Goal: Transaction & Acquisition: Purchase product/service

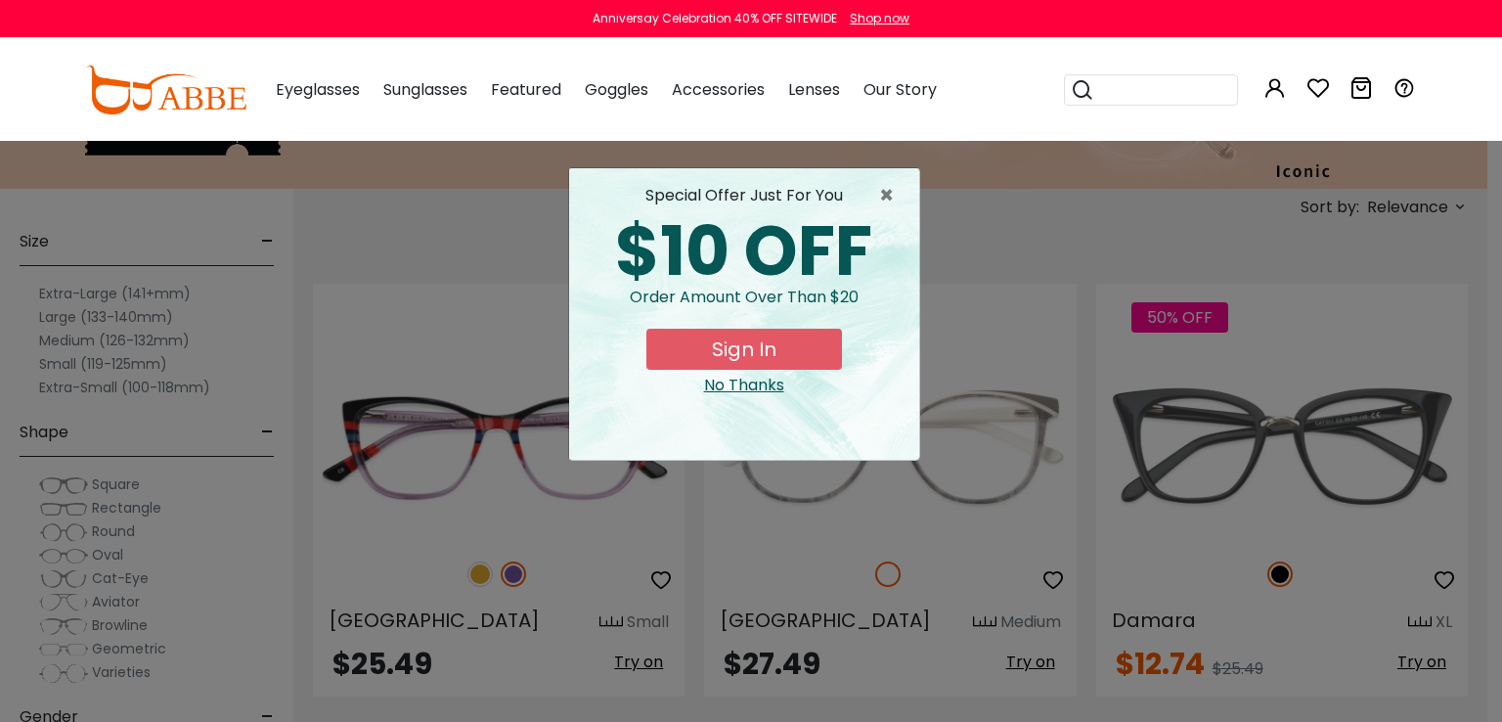
click at [758, 390] on div "No Thanks" at bounding box center [744, 385] width 319 height 23
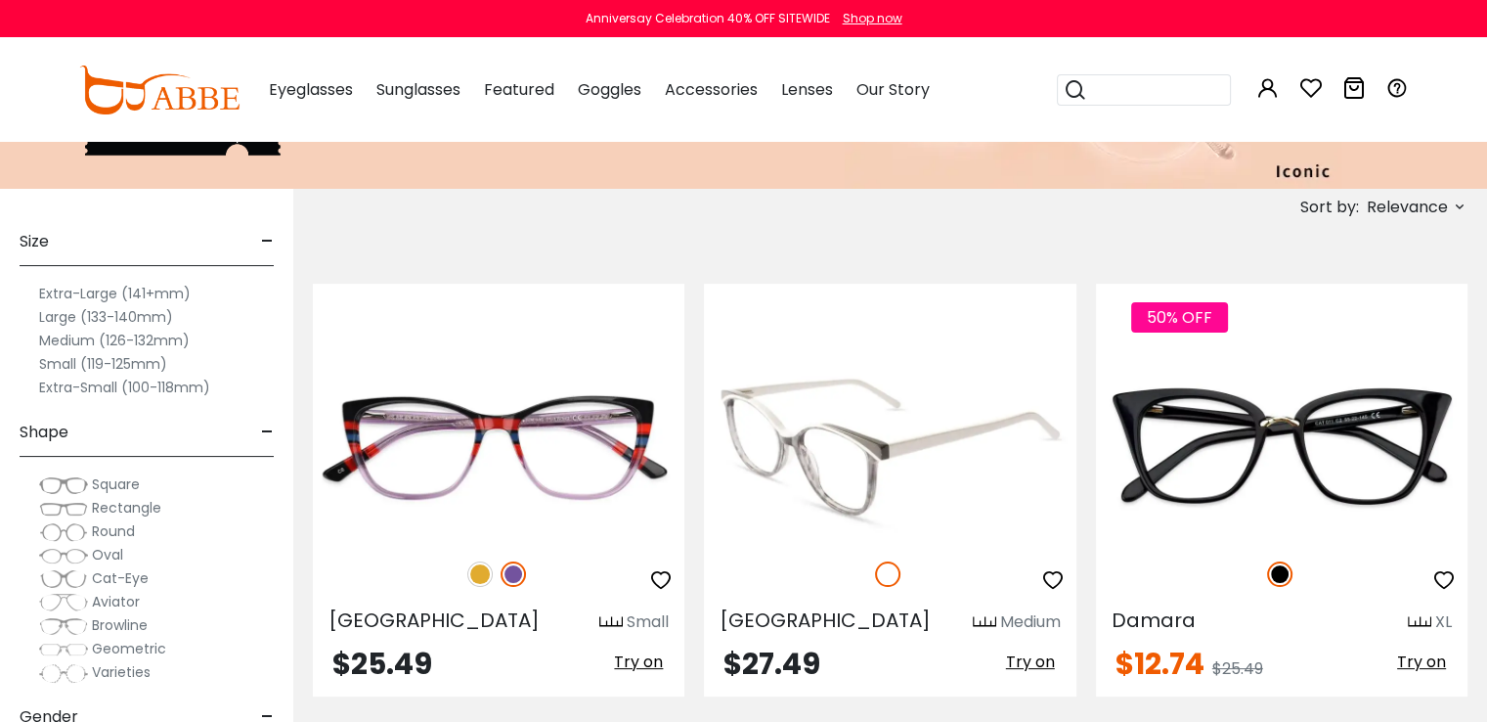
click at [833, 478] on img at bounding box center [890, 447] width 372 height 186
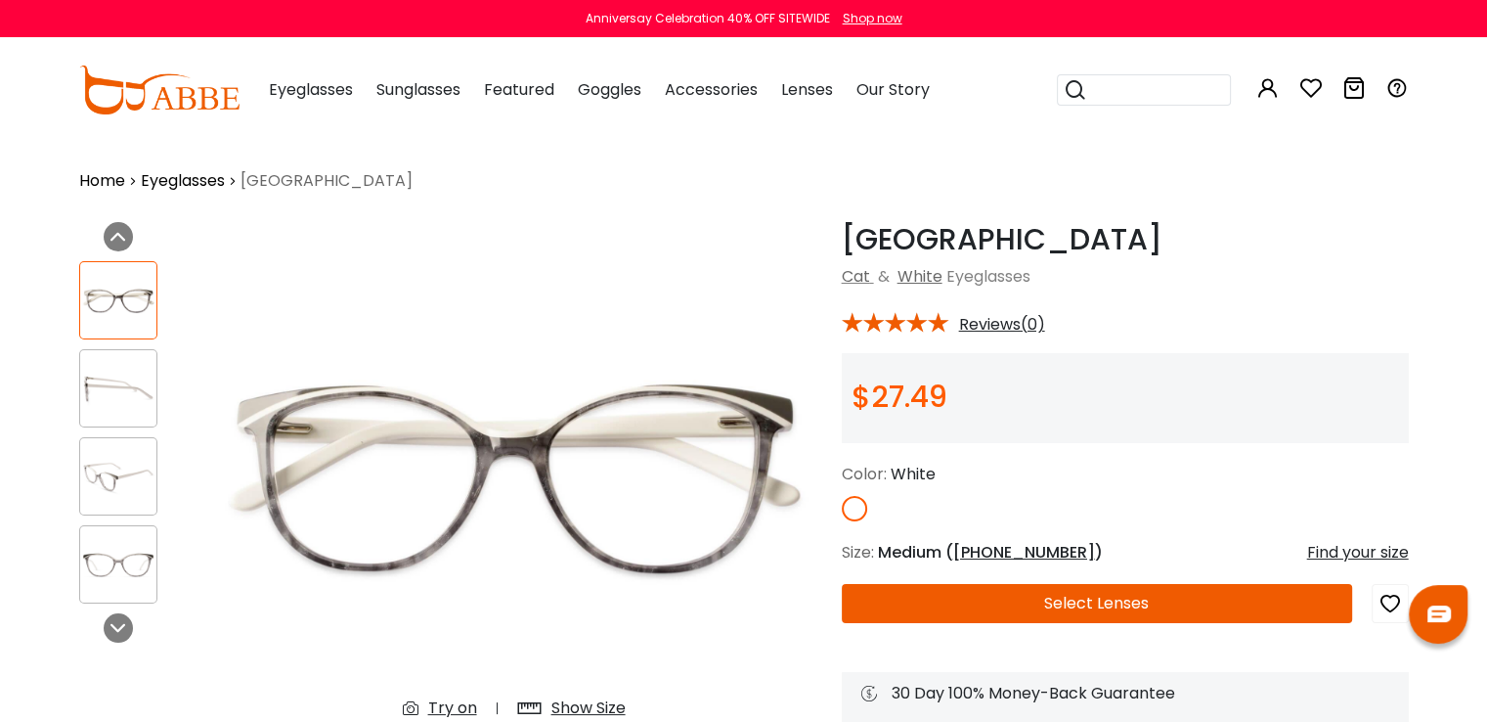
click at [1088, 609] on button "Select Lenses" at bounding box center [1097, 603] width 510 height 39
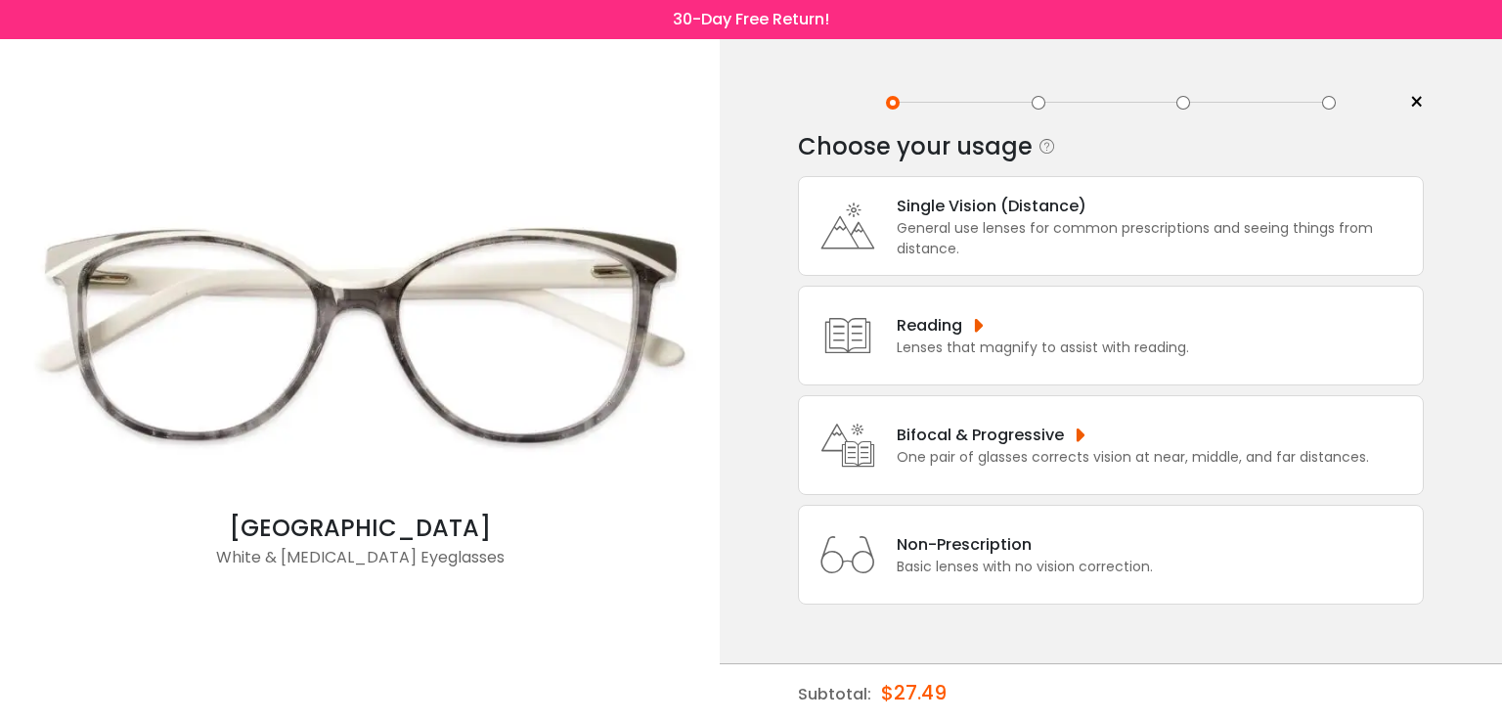
click at [968, 540] on div "Non-Prescription" at bounding box center [1025, 544] width 256 height 24
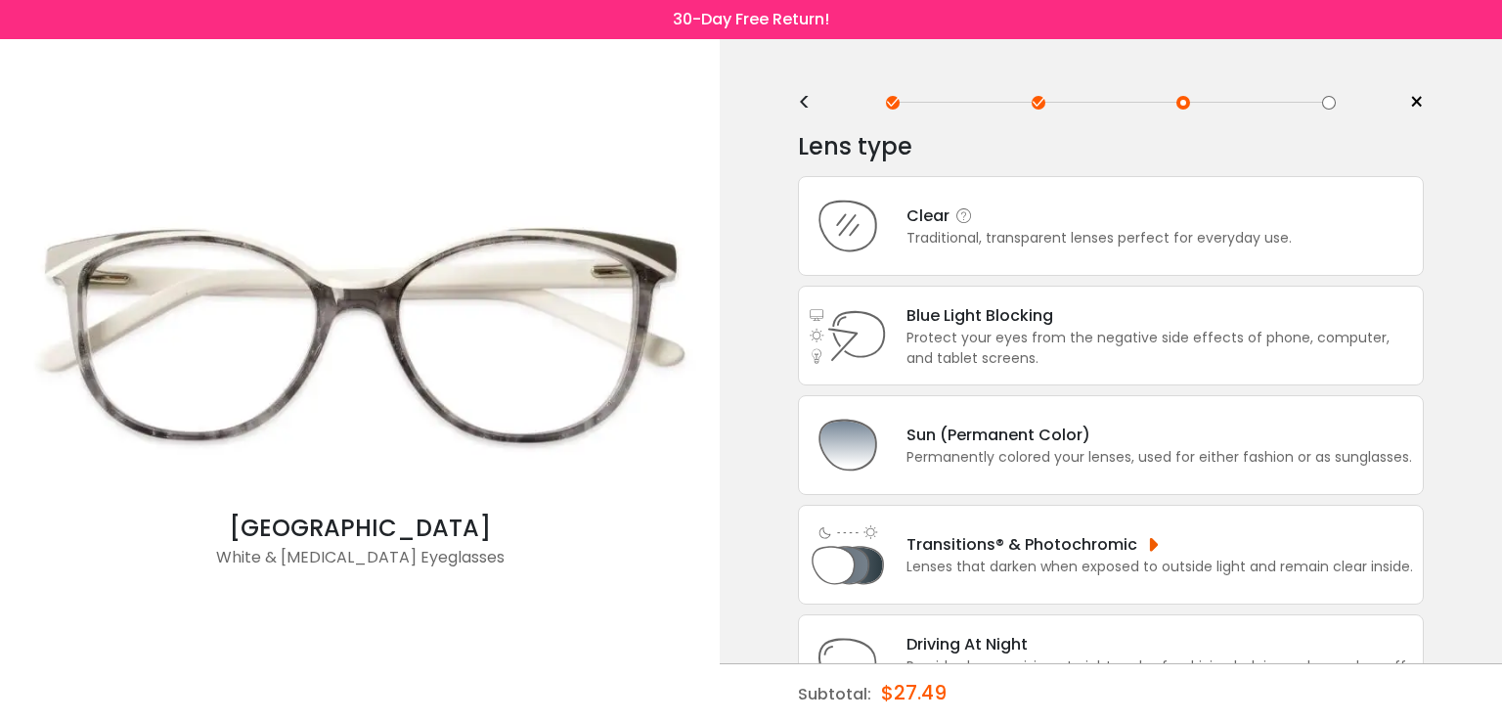
click at [1166, 230] on div "Traditional, transparent lenses perfect for everyday use." at bounding box center [1098, 238] width 385 height 21
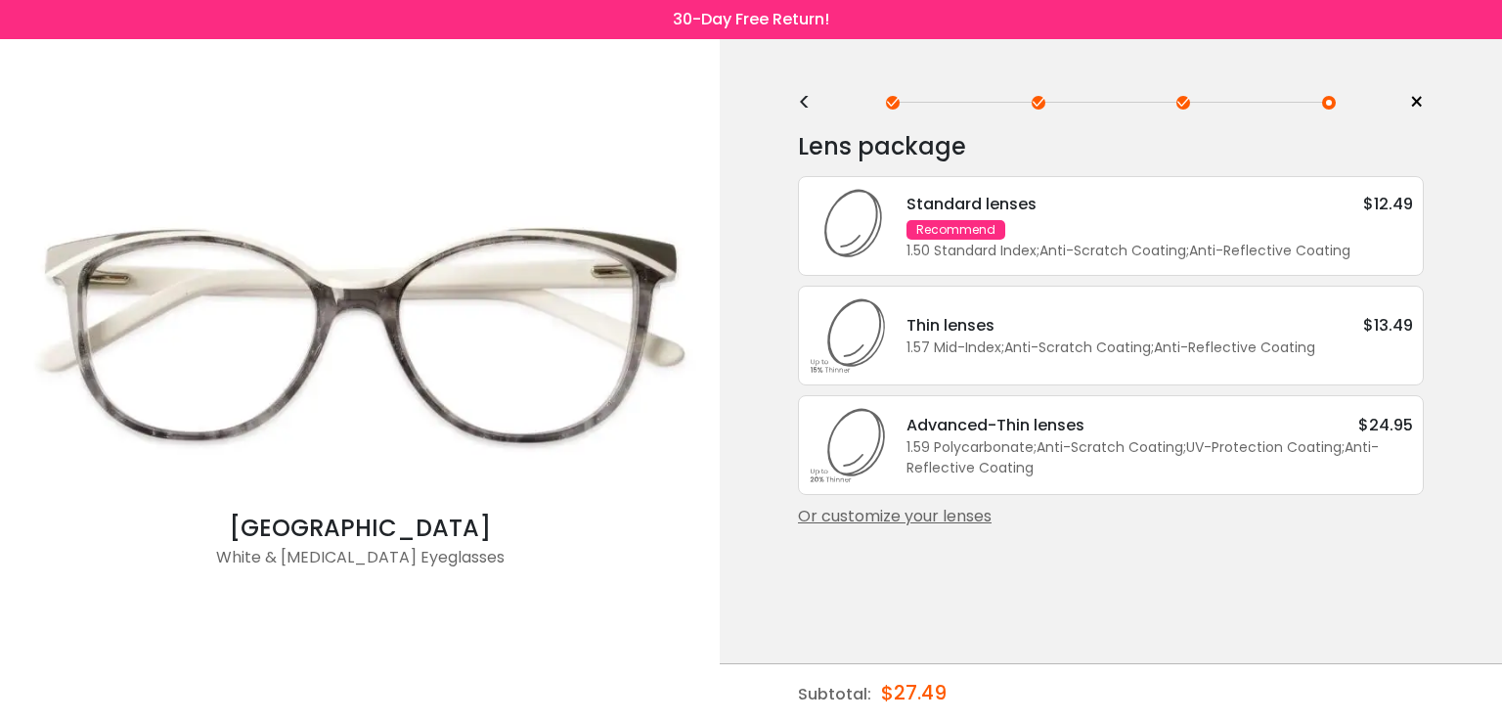
click at [804, 139] on button "Later" at bounding box center [792, 126] width 89 height 49
click at [1083, 225] on div "Standard lenses $12.49 Recommend 1.50 Standard Index ; Anti-Scratch Coating ; A…" at bounding box center [1150, 226] width 526 height 69
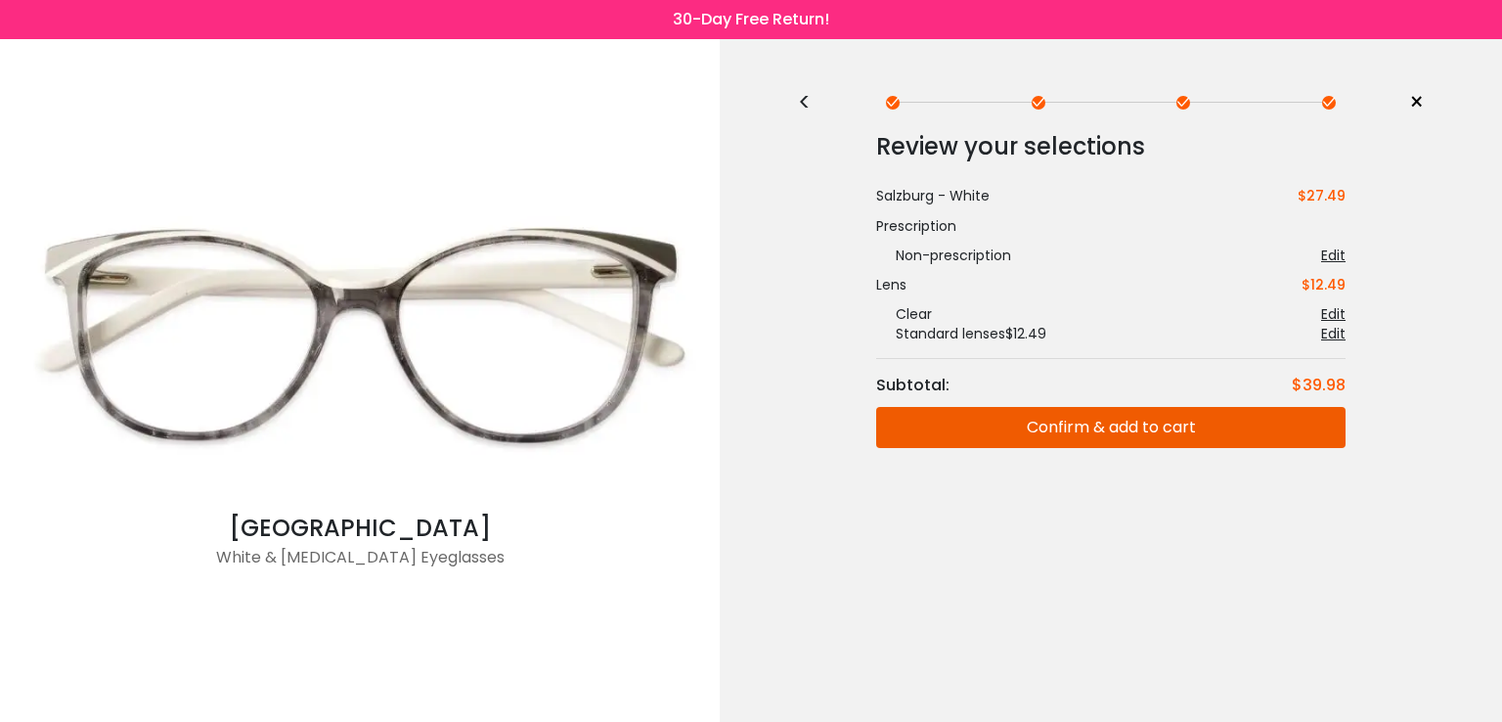
click at [1081, 422] on button "Confirm & add to cart" at bounding box center [1110, 427] width 469 height 41
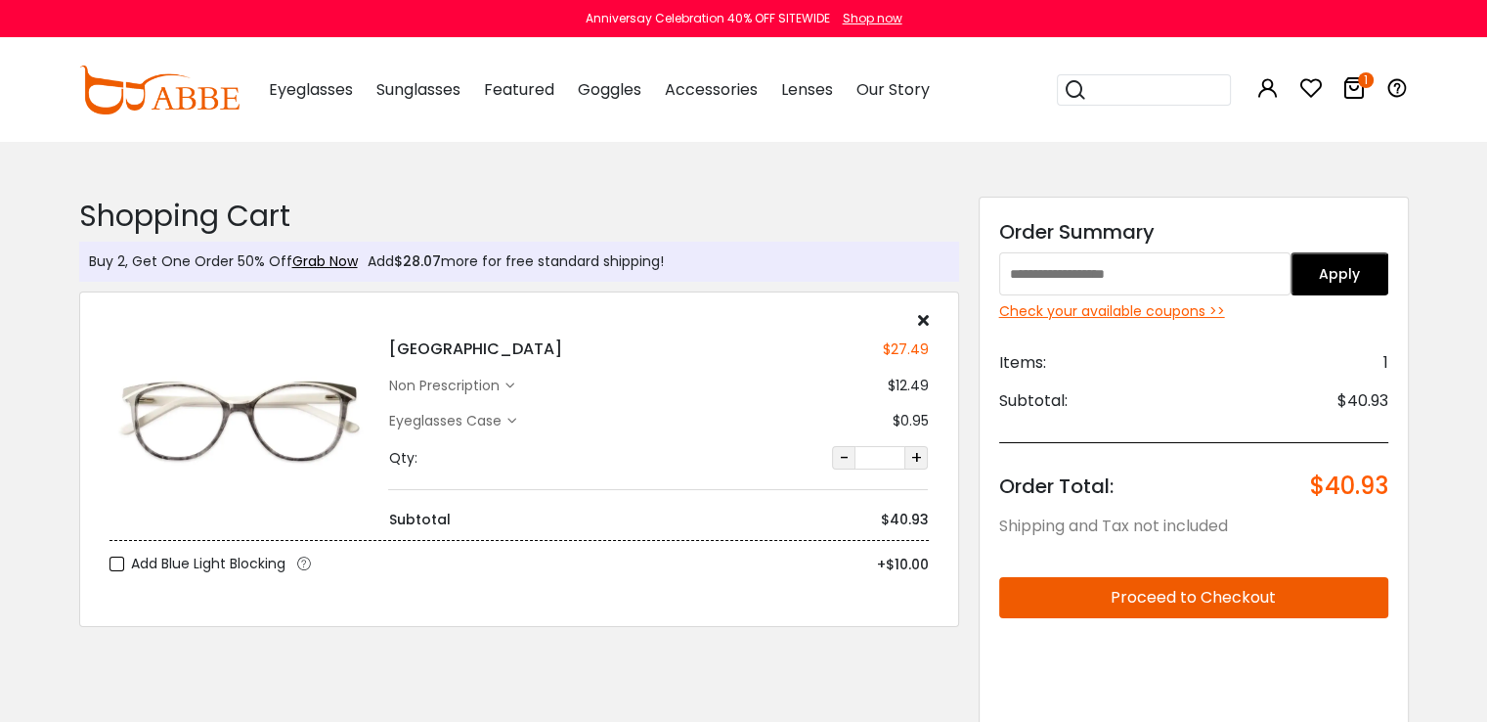
click at [1205, 287] on input "text" at bounding box center [1145, 273] width 292 height 43
paste input "******"
type input "******"
click at [1337, 279] on button "Apply" at bounding box center [1340, 273] width 98 height 43
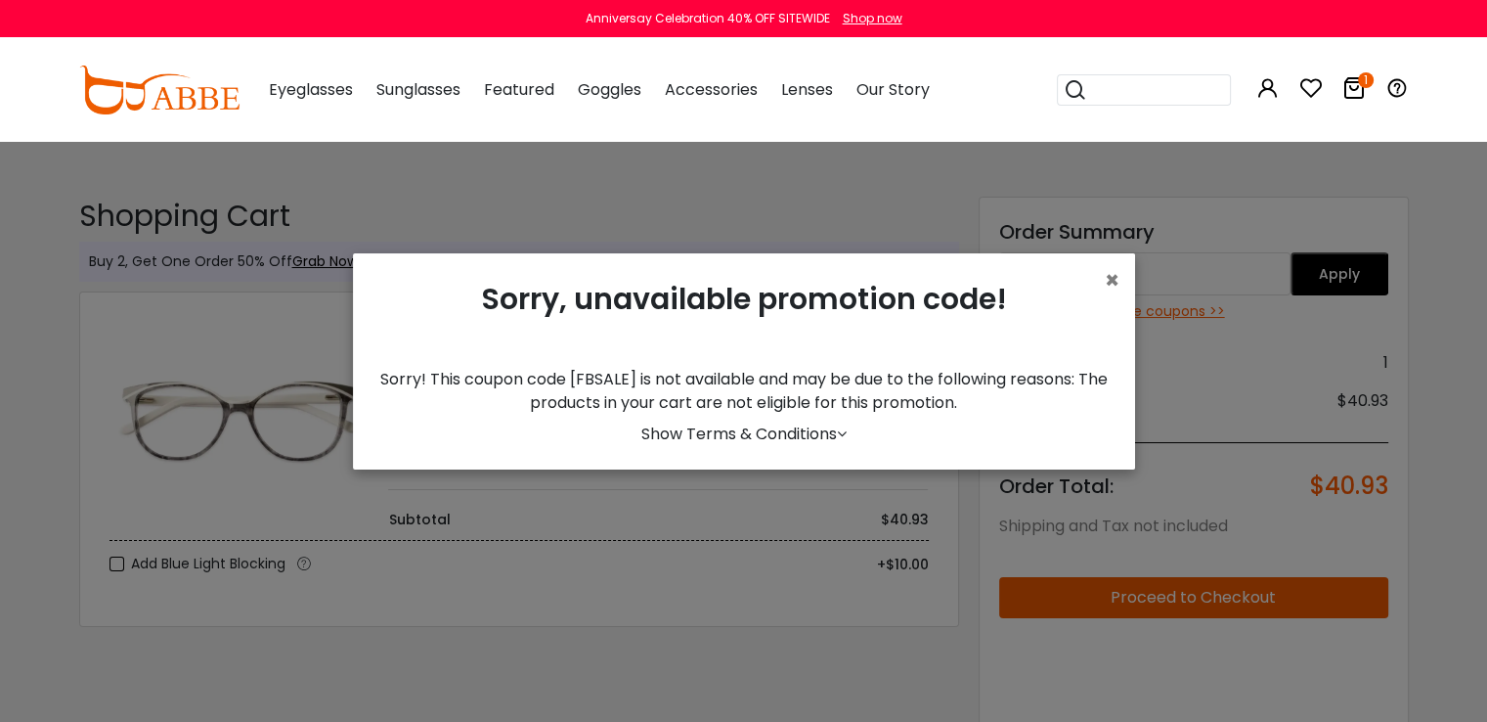
click at [820, 435] on link "Show Terms & Conditions" at bounding box center [743, 433] width 205 height 22
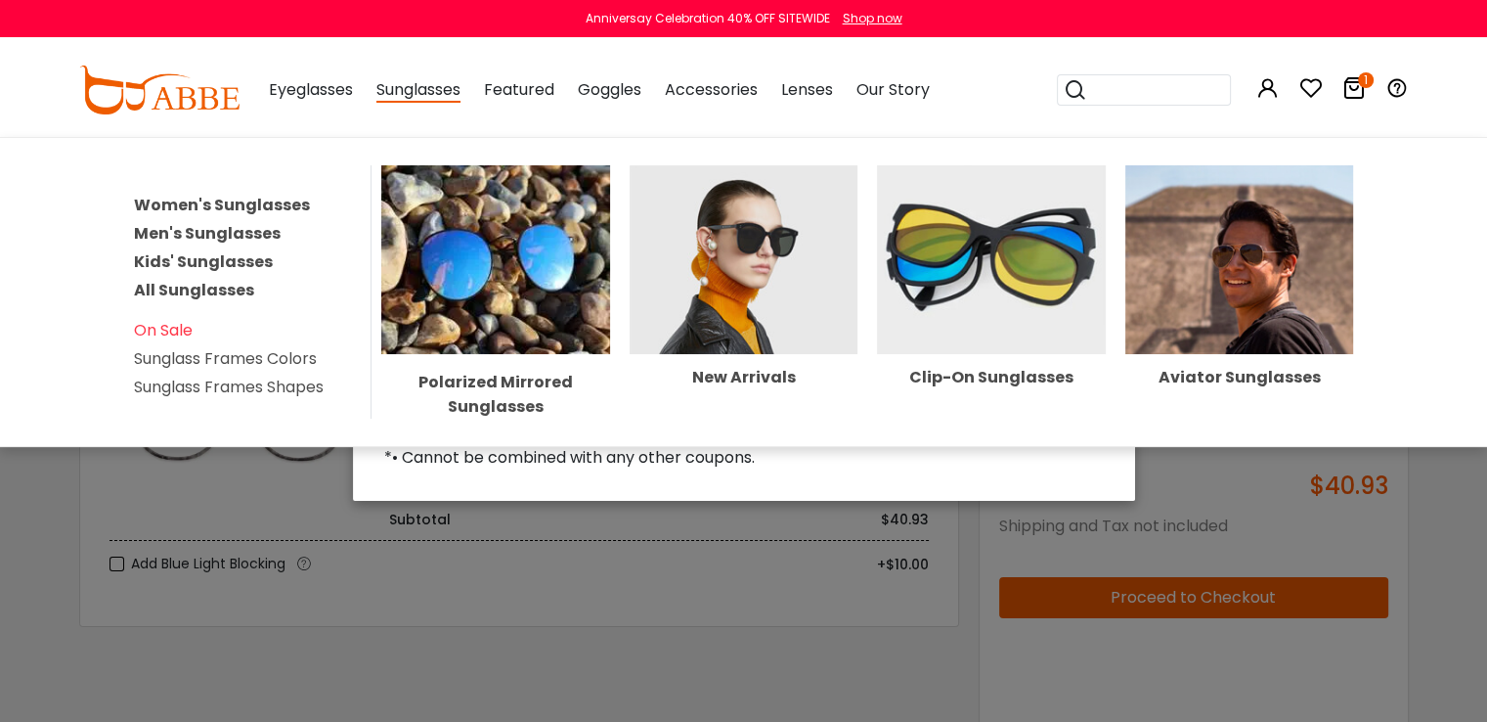
click at [463, 259] on img at bounding box center [495, 259] width 229 height 189
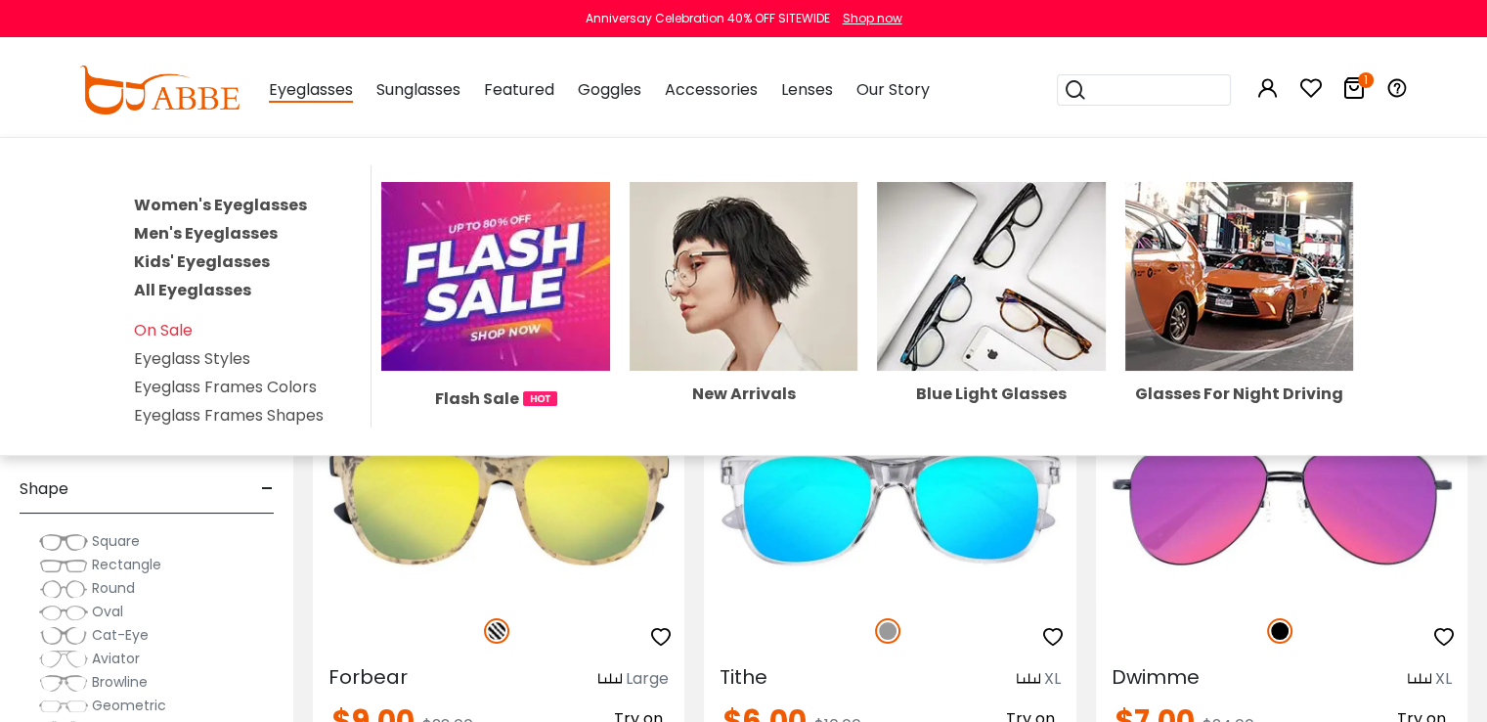
click at [229, 206] on link "Women's Eyeglasses" at bounding box center [220, 205] width 173 height 22
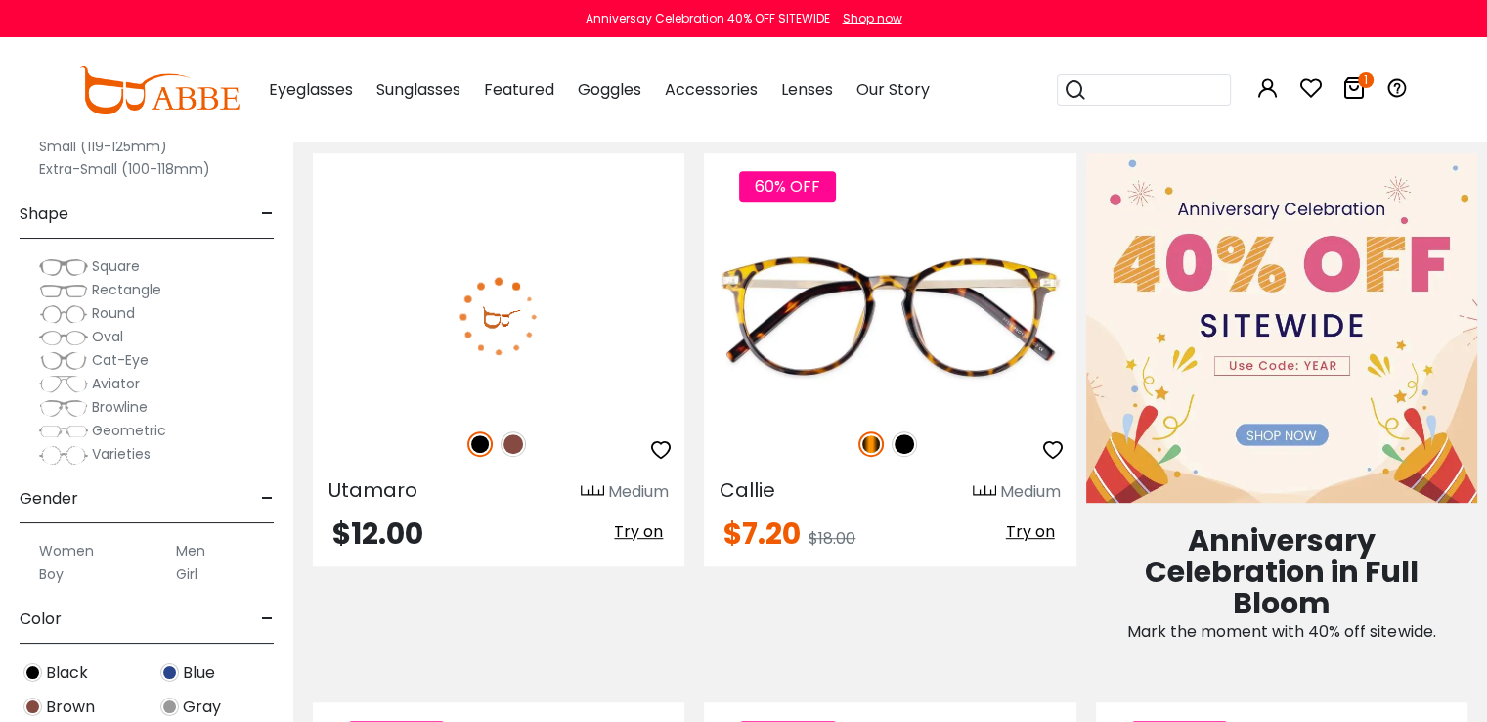
scroll to position [782, 0]
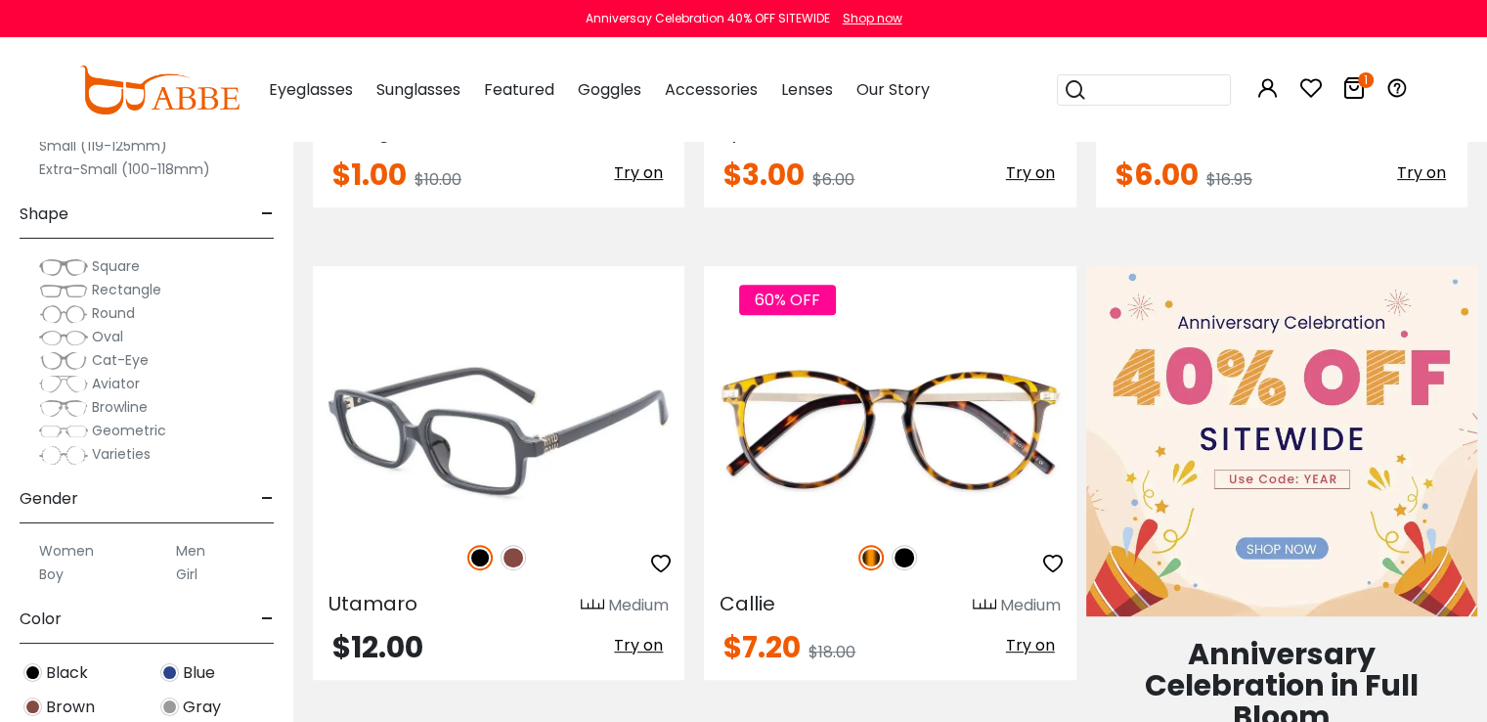
click at [528, 410] on img at bounding box center [499, 429] width 372 height 186
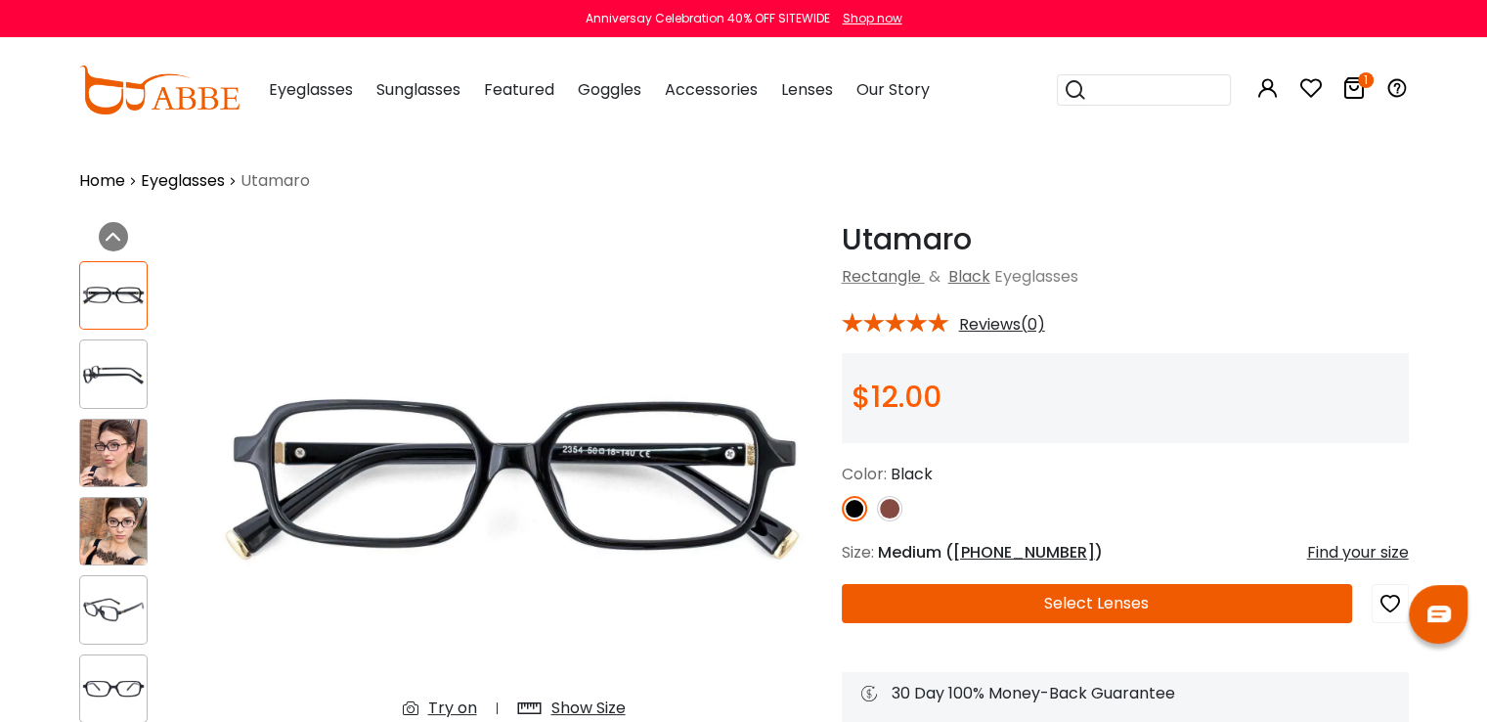
click at [1121, 599] on button "Select Lenses" at bounding box center [1097, 603] width 510 height 39
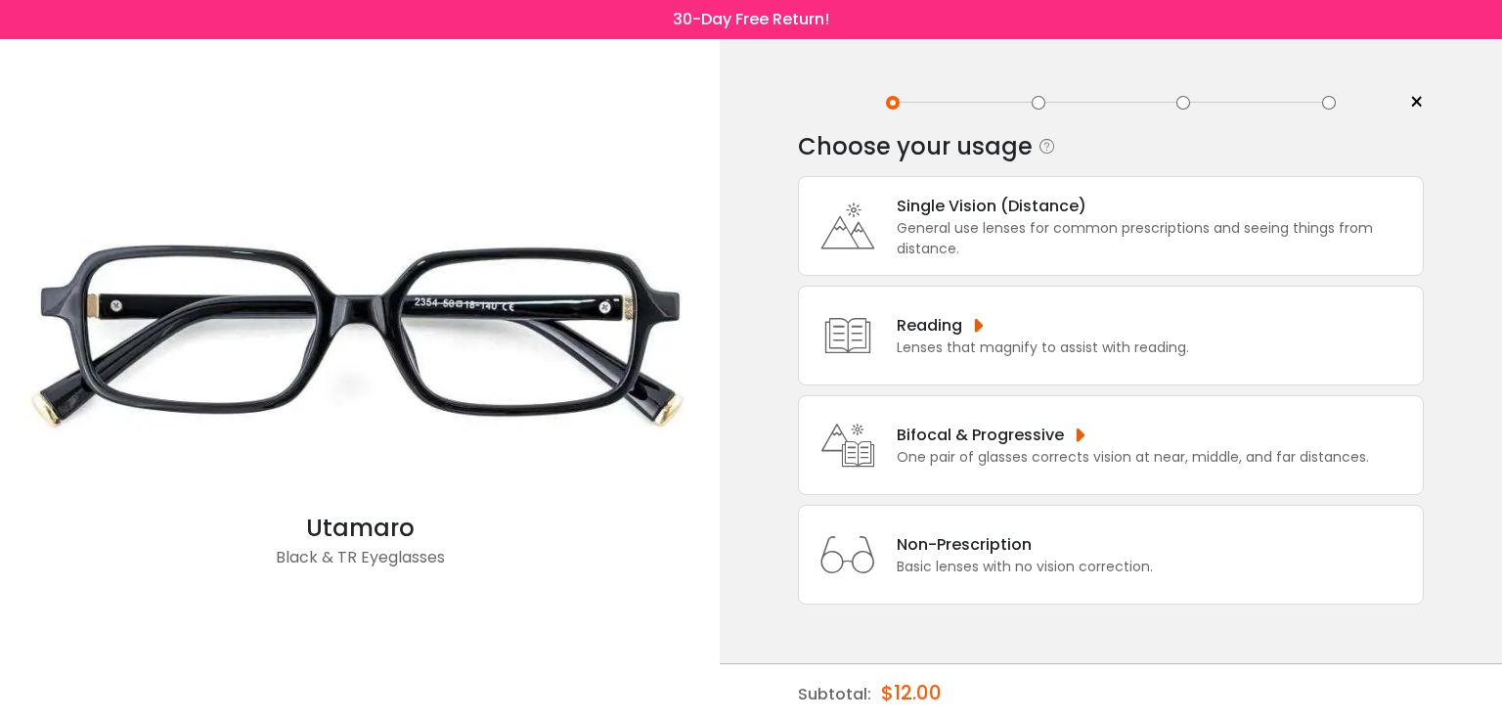
click at [1020, 559] on div "Basic lenses with no vision correction." at bounding box center [1025, 566] width 256 height 21
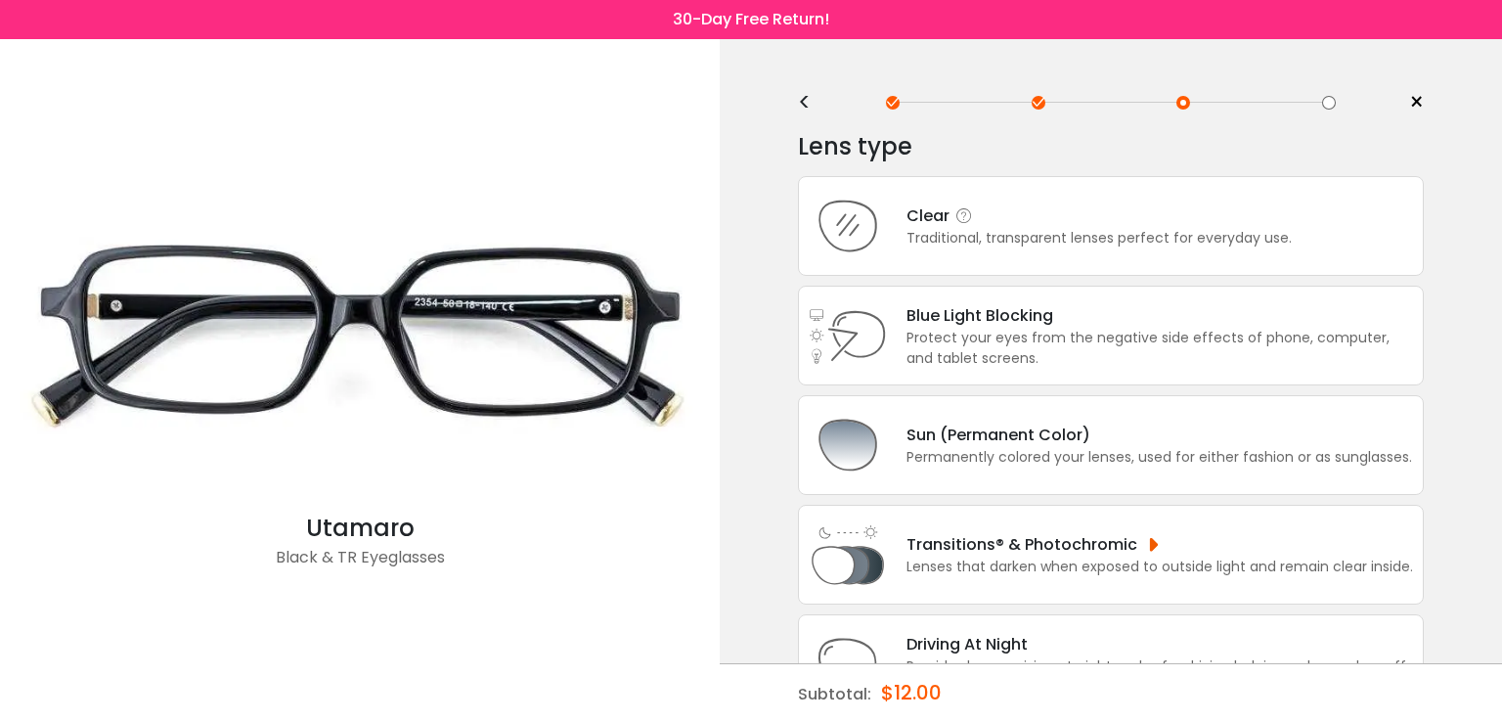
click at [1035, 241] on div "Traditional, transparent lenses perfect for everyday use." at bounding box center [1098, 238] width 385 height 21
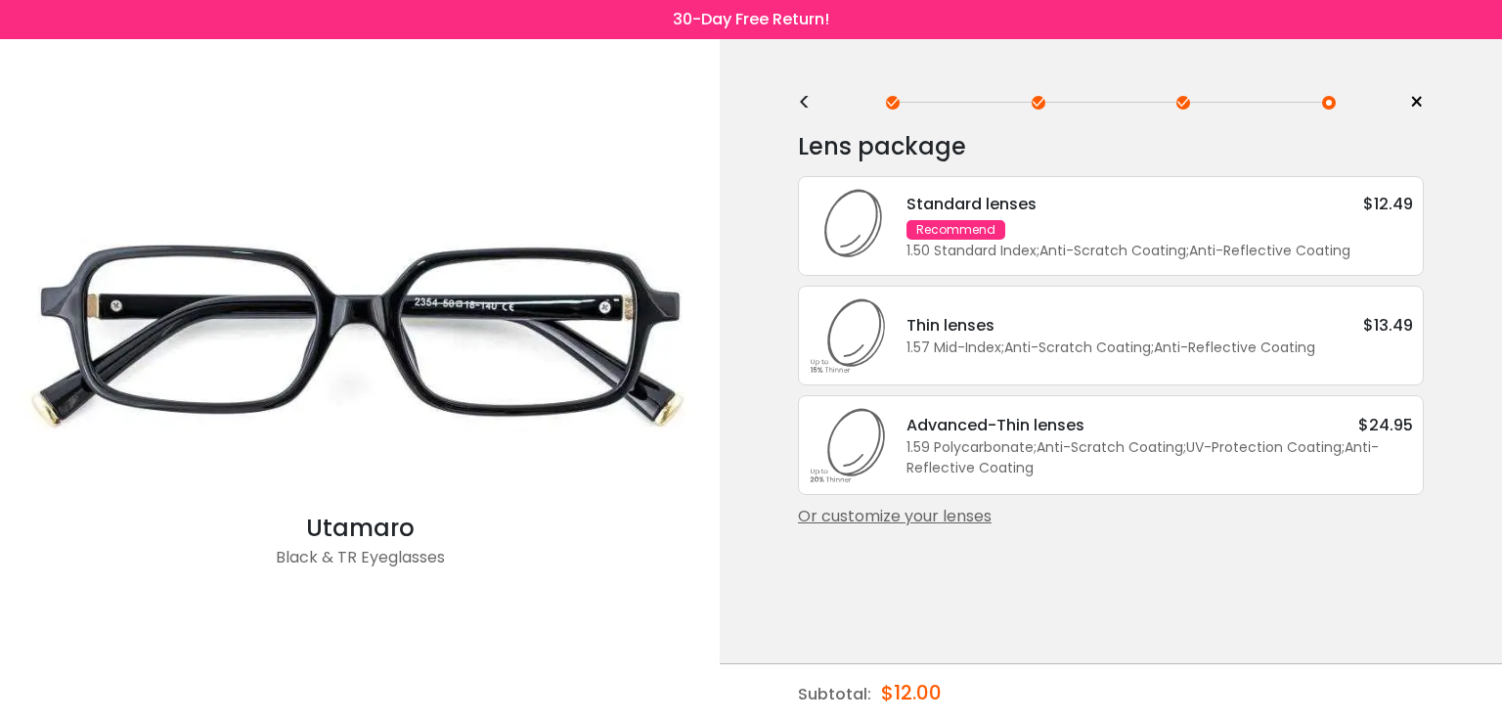
click at [991, 234] on div "Recommend" at bounding box center [955, 230] width 99 height 20
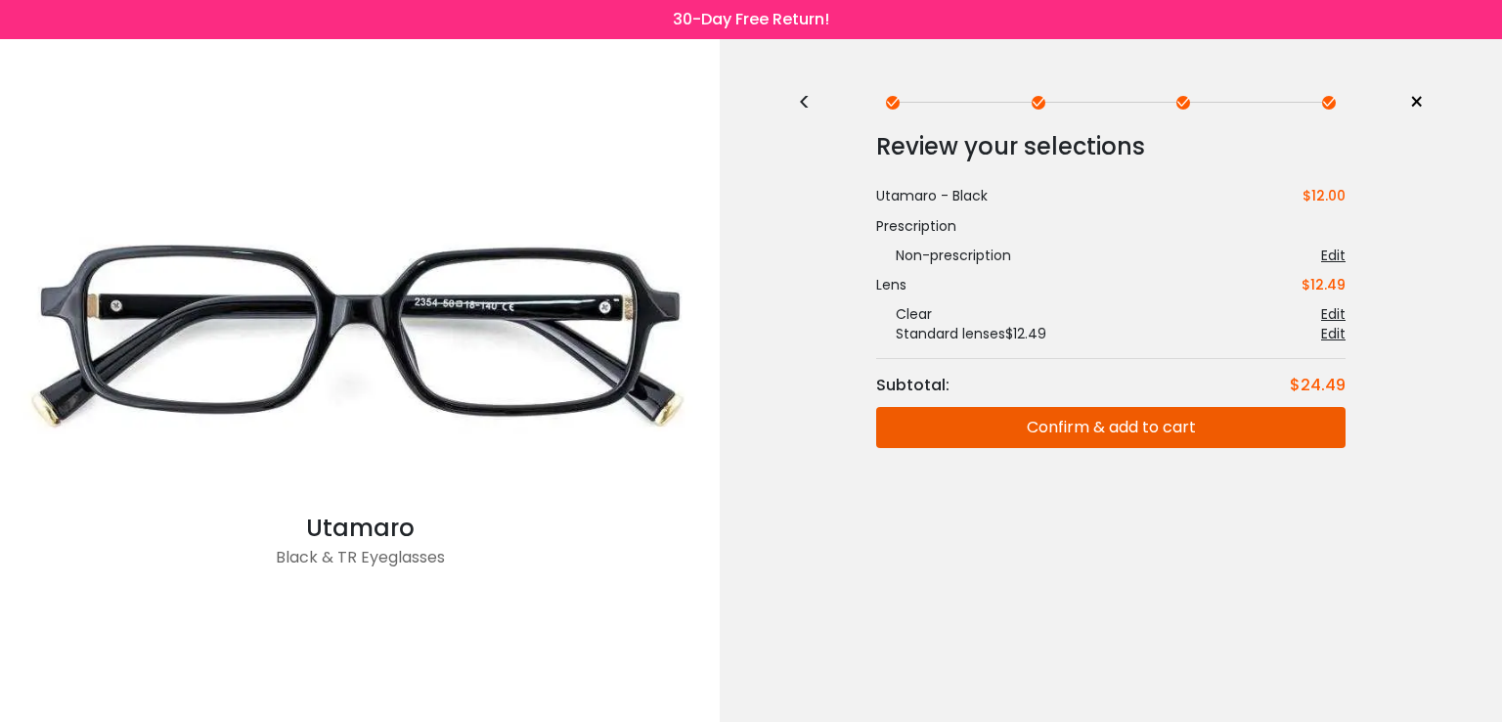
click at [1170, 424] on button "Confirm & add to cart" at bounding box center [1110, 427] width 469 height 41
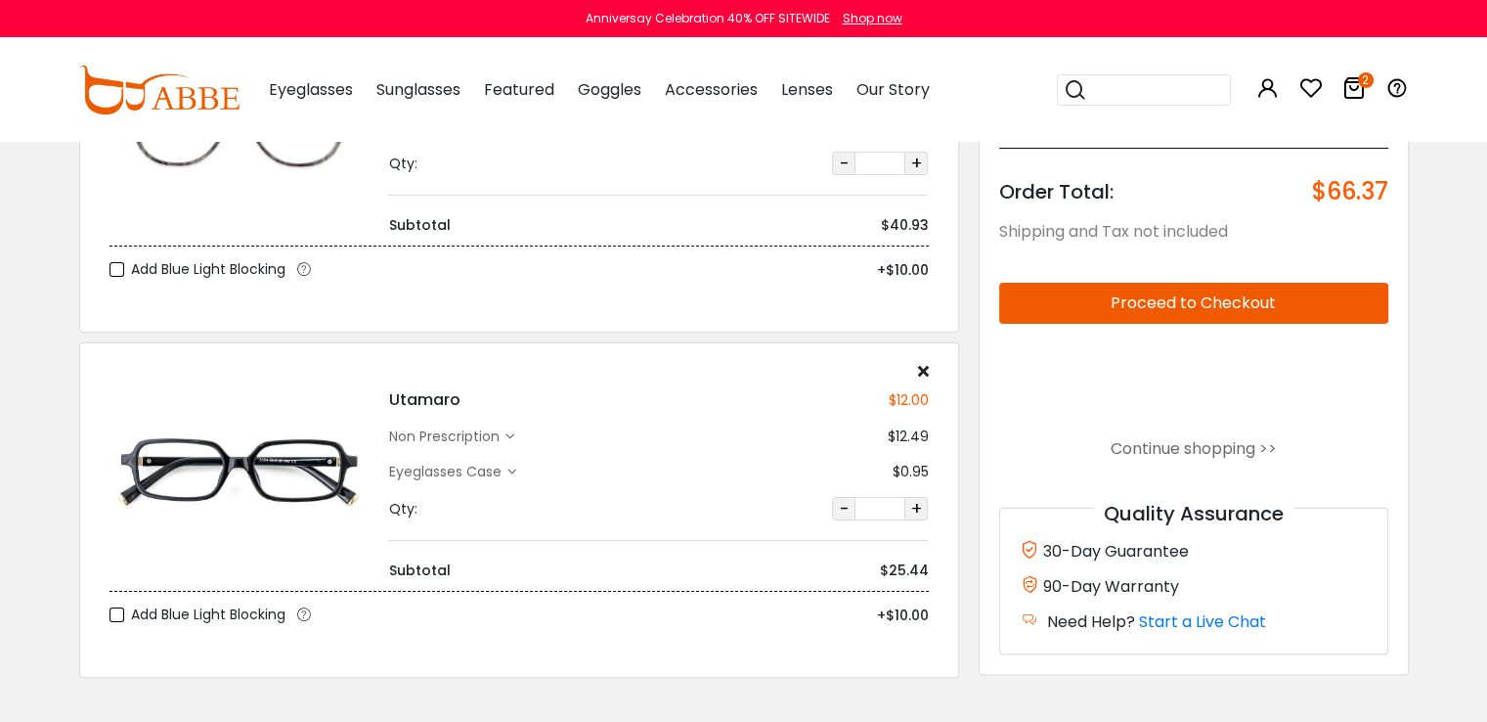
scroll to position [99, 0]
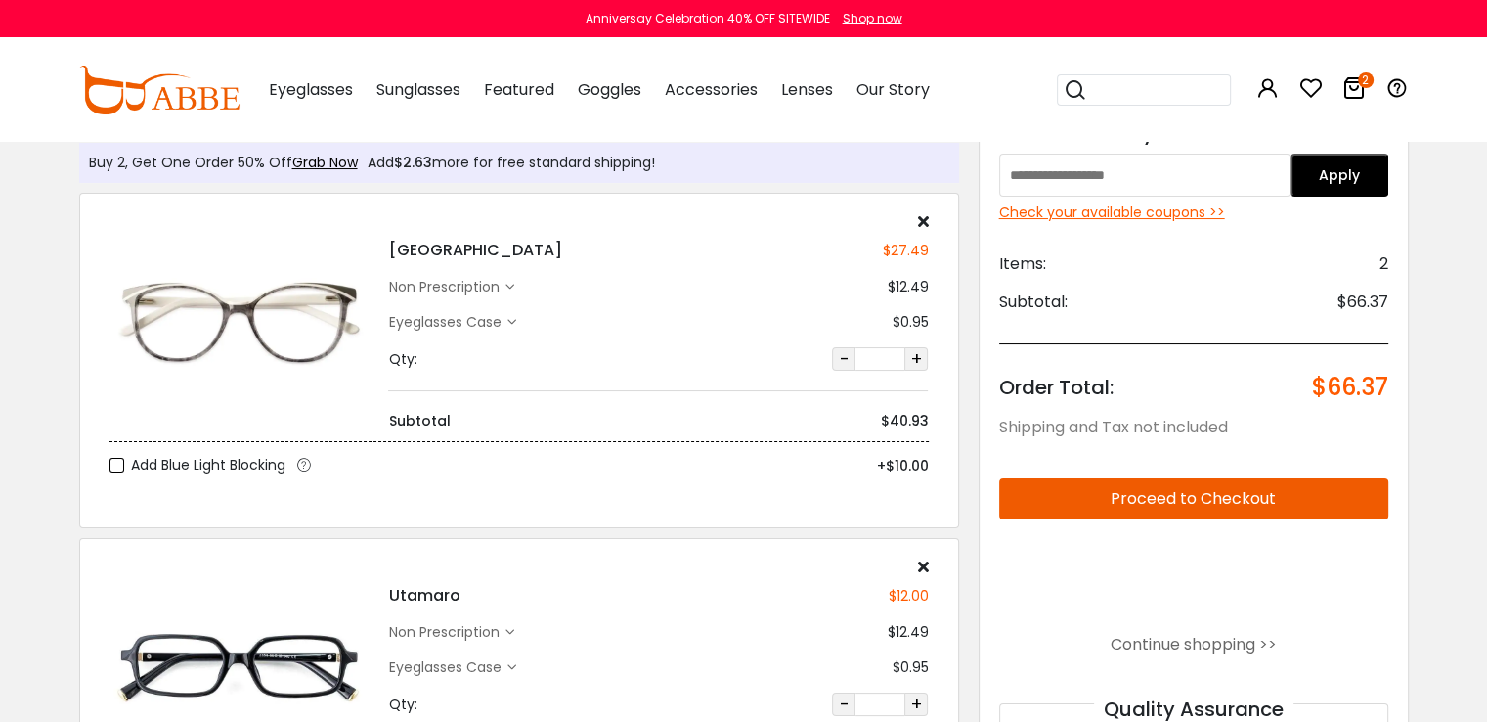
click at [1119, 185] on input "text" at bounding box center [1145, 175] width 292 height 43
paste input "******"
type input "******"
click at [1331, 161] on button "Apply" at bounding box center [1340, 175] width 98 height 43
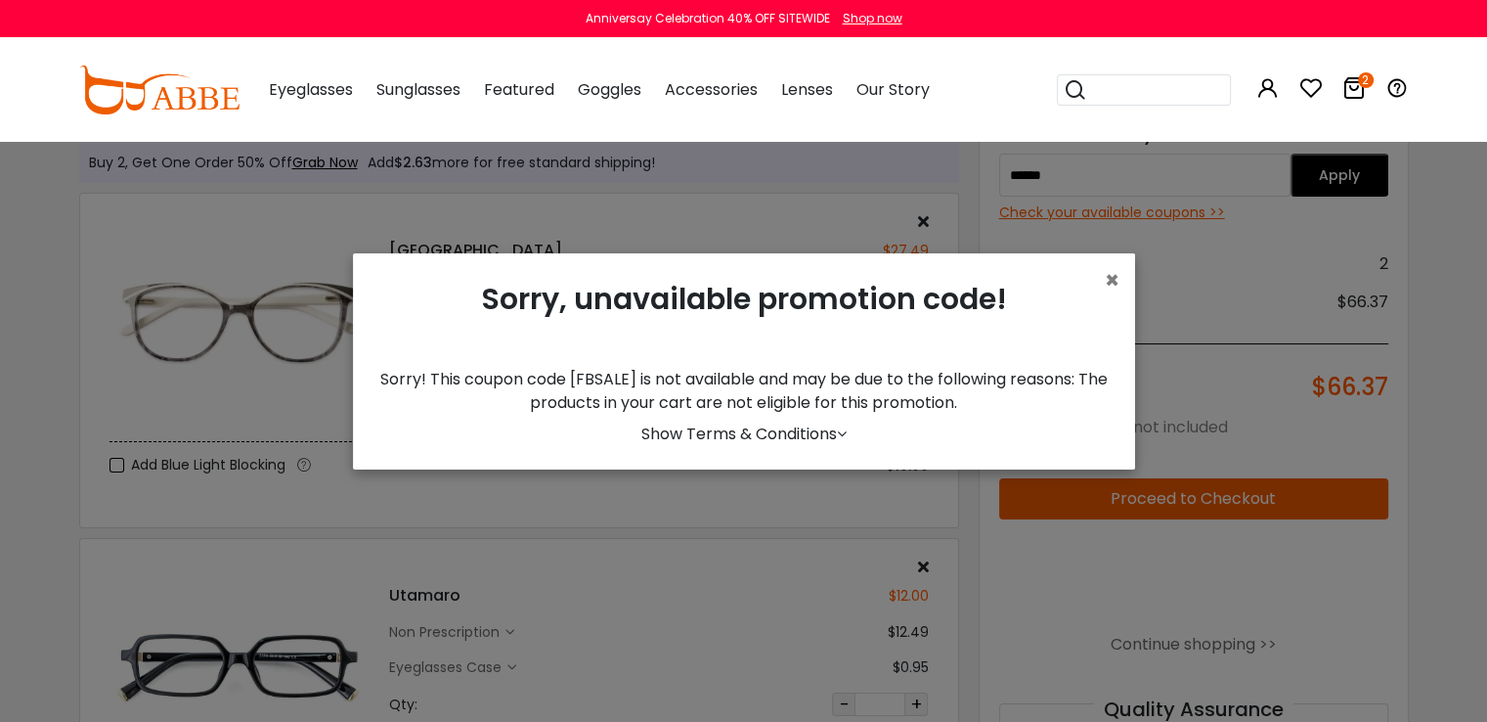
click at [1107, 261] on div "× Sorry, unavailable promotion code! Sorry! This coupon code [FBSALE] is not av…" at bounding box center [744, 361] width 782 height 216
click at [1111, 271] on span "×" at bounding box center [1112, 280] width 15 height 32
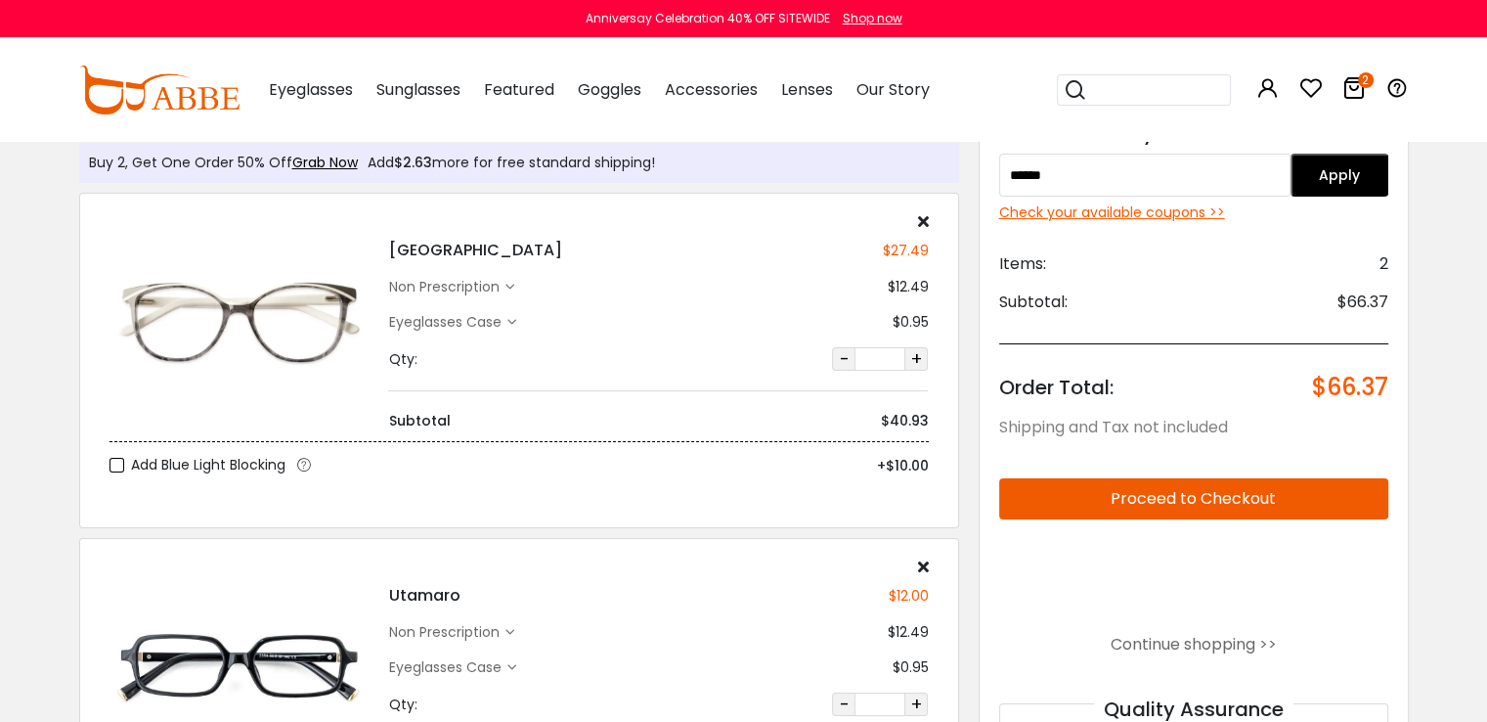
click at [930, 215] on div "Salzburg $27.49 non prescription $12.49 Eyeglasses Case $0.95 Qty: - * +" at bounding box center [657, 322] width 559 height 218
click at [926, 218] on icon at bounding box center [922, 221] width 11 height 16
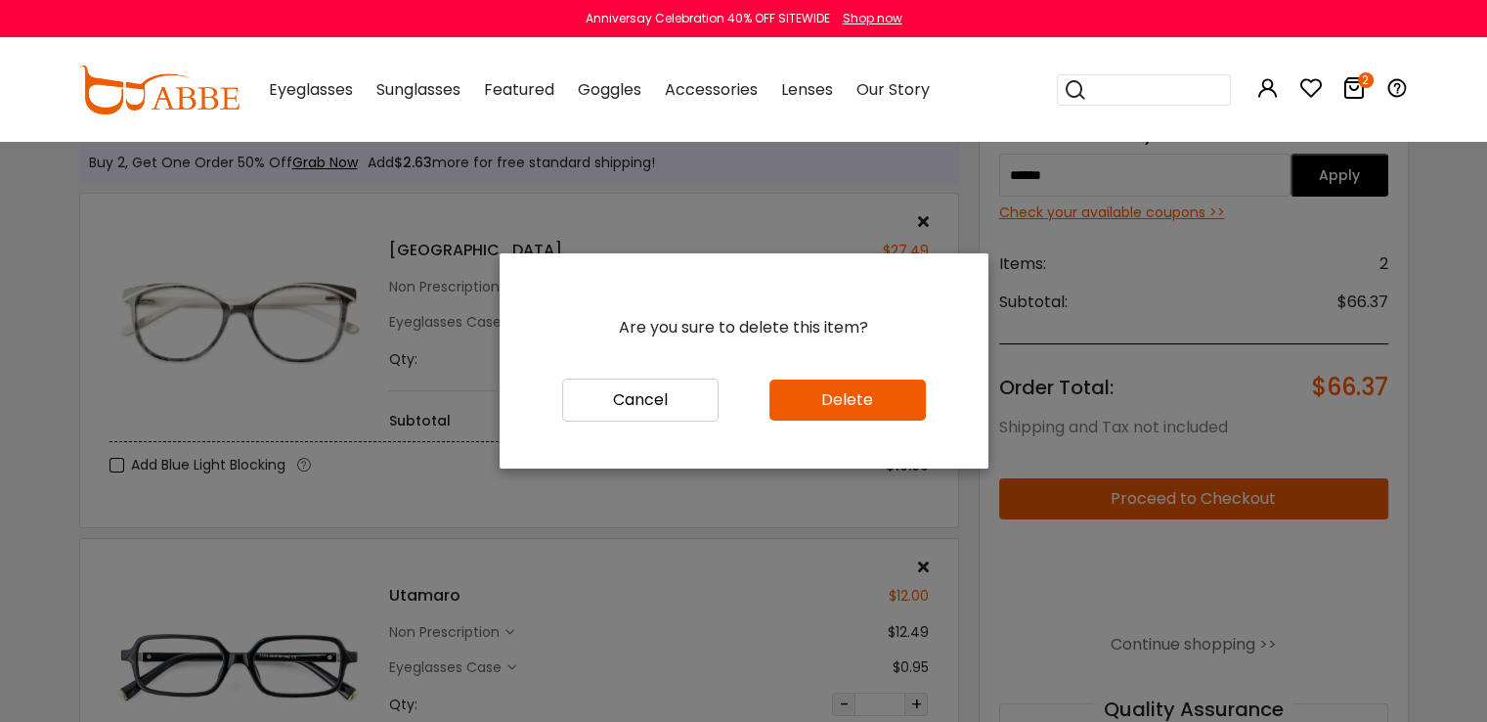
click at [845, 387] on button "Delete" at bounding box center [848, 399] width 156 height 41
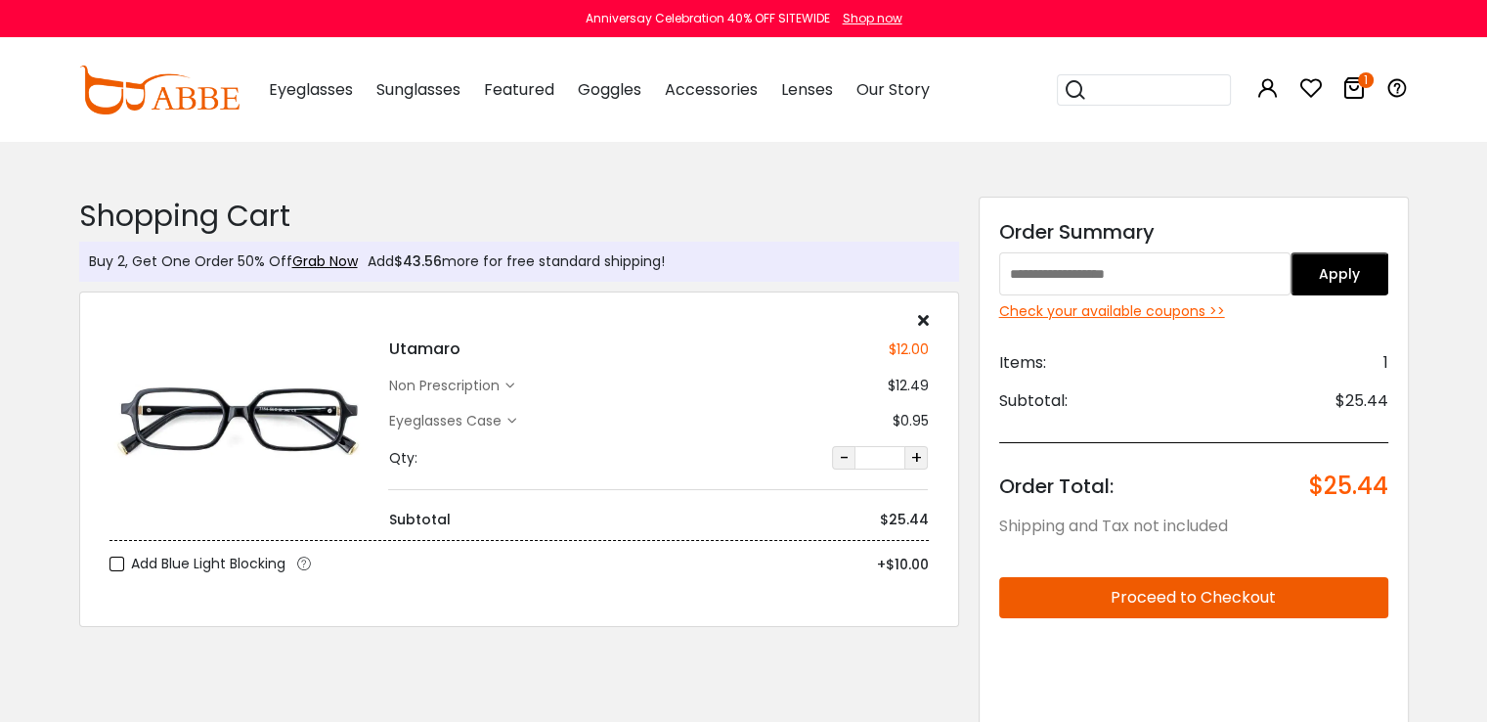
click at [1111, 276] on input "text" at bounding box center [1145, 273] width 292 height 43
paste input "******"
type input "******"
click at [1296, 284] on button "Apply" at bounding box center [1340, 273] width 98 height 43
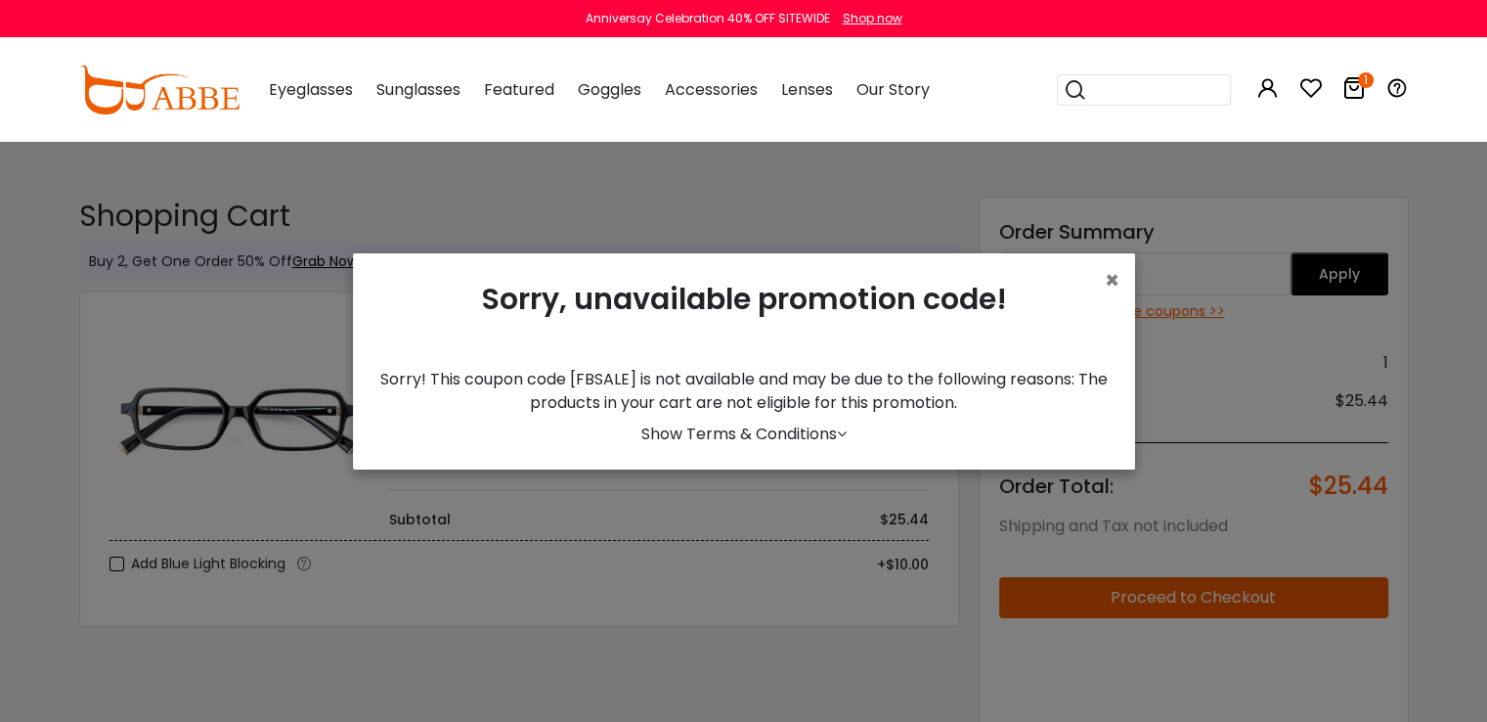
click at [791, 429] on link "Show Terms & Conditions" at bounding box center [743, 433] width 205 height 22
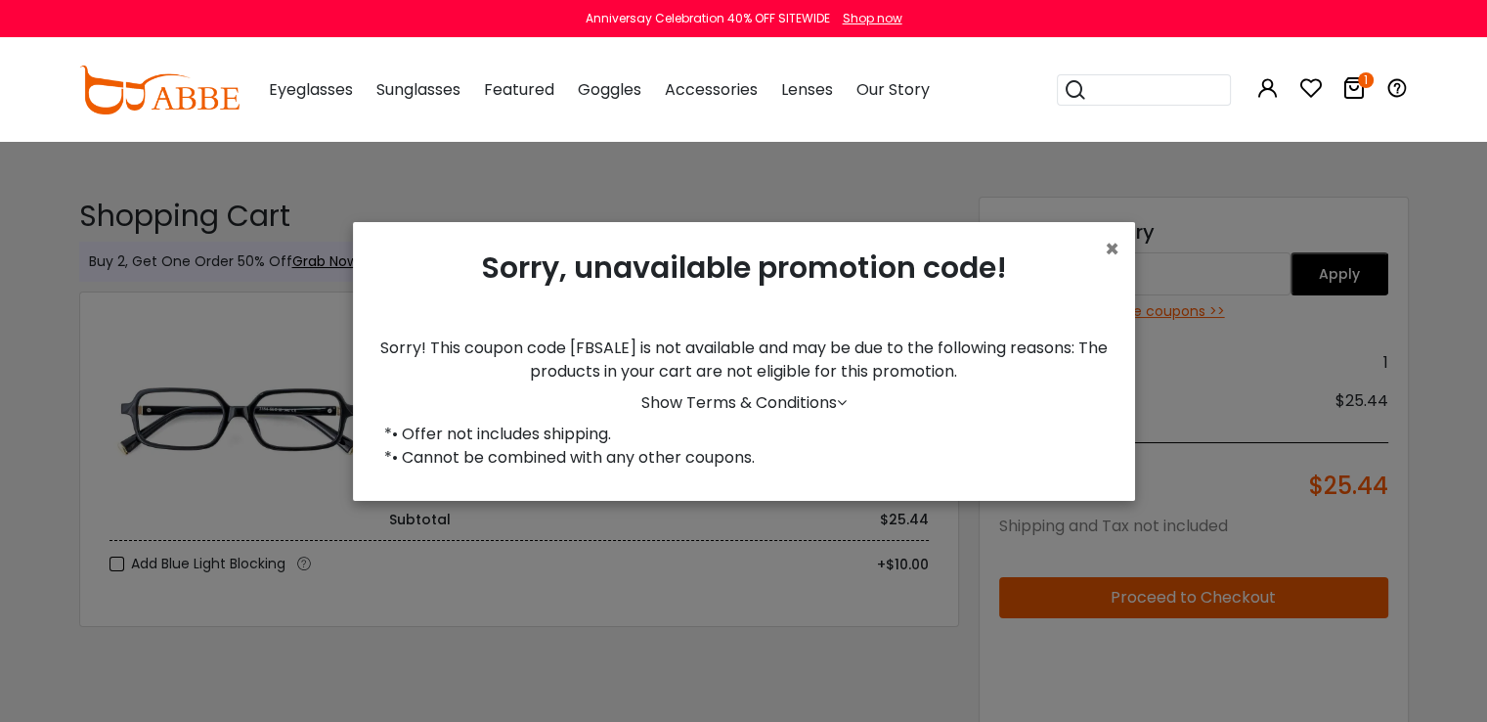
click at [872, 17] on div "Shop now" at bounding box center [873, 19] width 60 height 18
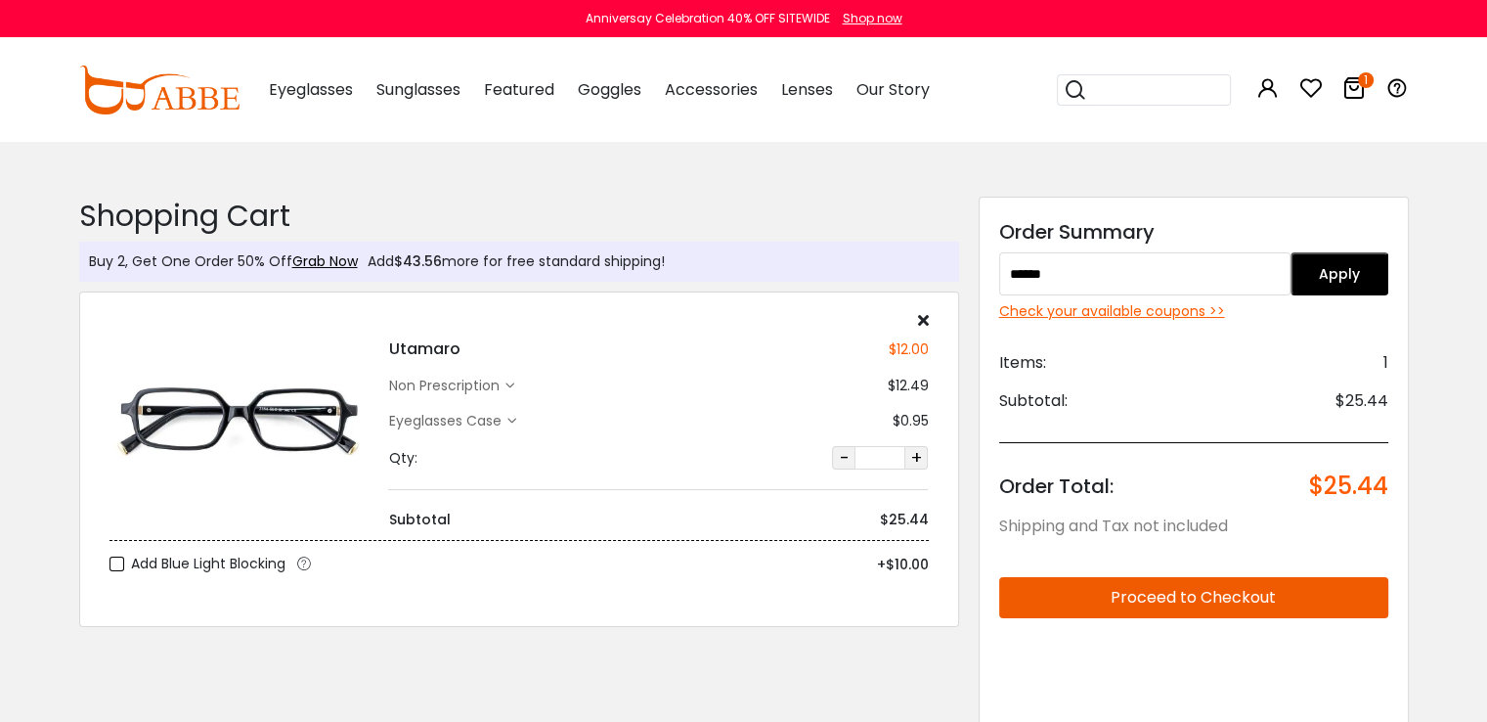
drag, startPoint x: 1065, startPoint y: 276, endPoint x: 950, endPoint y: 272, distance: 114.5
click at [950, 272] on div "Shopping Cart ( 1 ): $25.44 Shipping and Tax not included Shopping Cart Buy 2, …" at bounding box center [743, 569] width 1349 height 859
type input "****"
click at [1316, 272] on button "Apply" at bounding box center [1340, 273] width 98 height 43
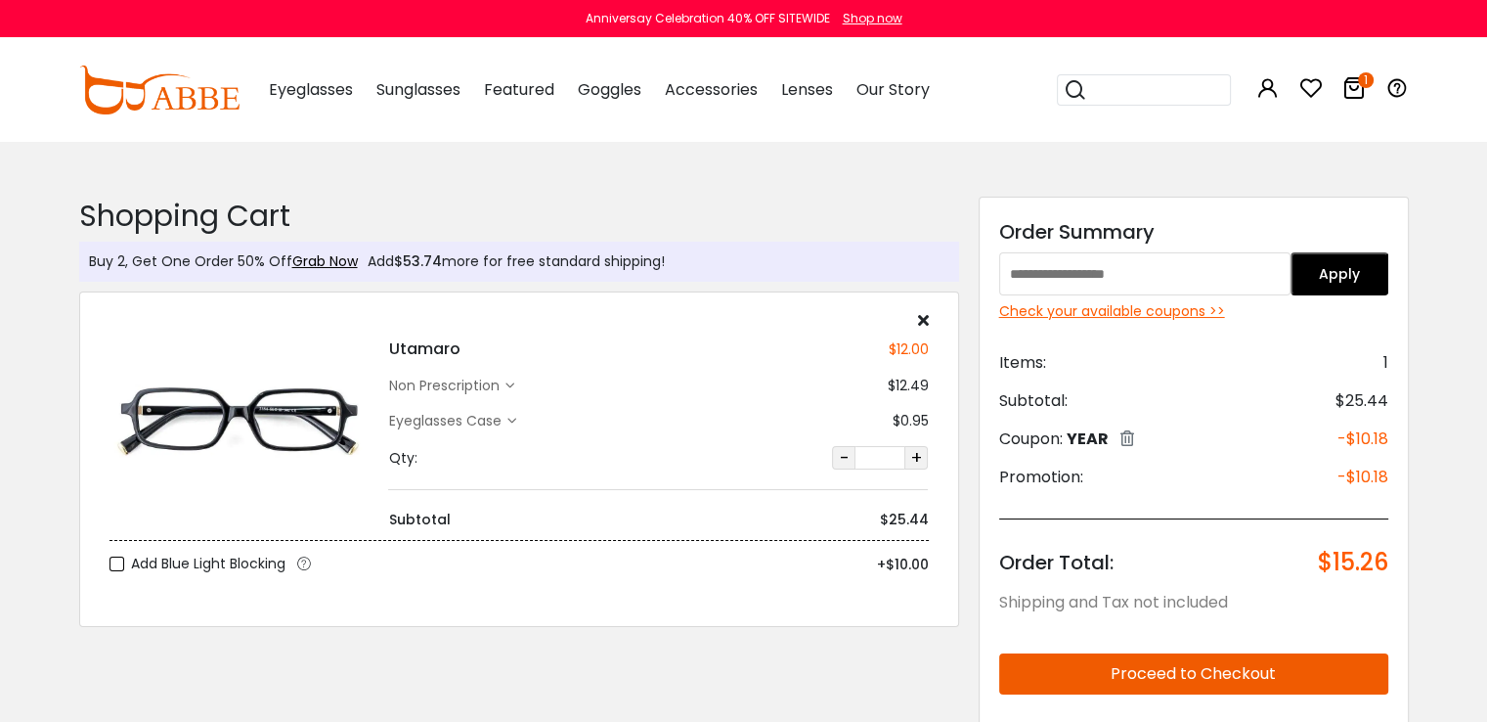
click at [1083, 446] on span "YEAR" at bounding box center [1088, 438] width 42 height 22
copy span "YEAR"
click at [1134, 435] on icon at bounding box center [1128, 438] width 14 height 16
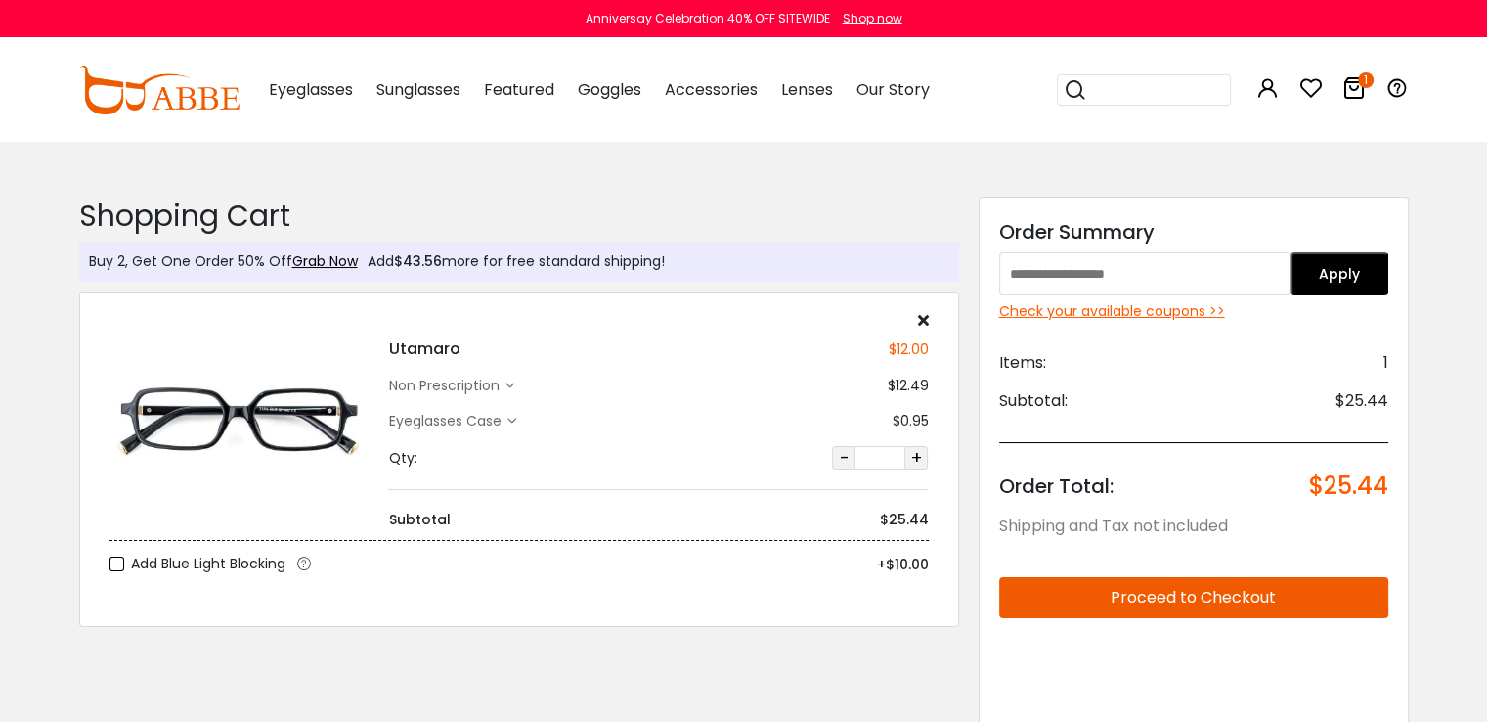
click at [1141, 269] on input "text" at bounding box center [1145, 273] width 292 height 43
paste input "********"
type input "********"
click at [1297, 275] on button "Apply" at bounding box center [1340, 273] width 98 height 43
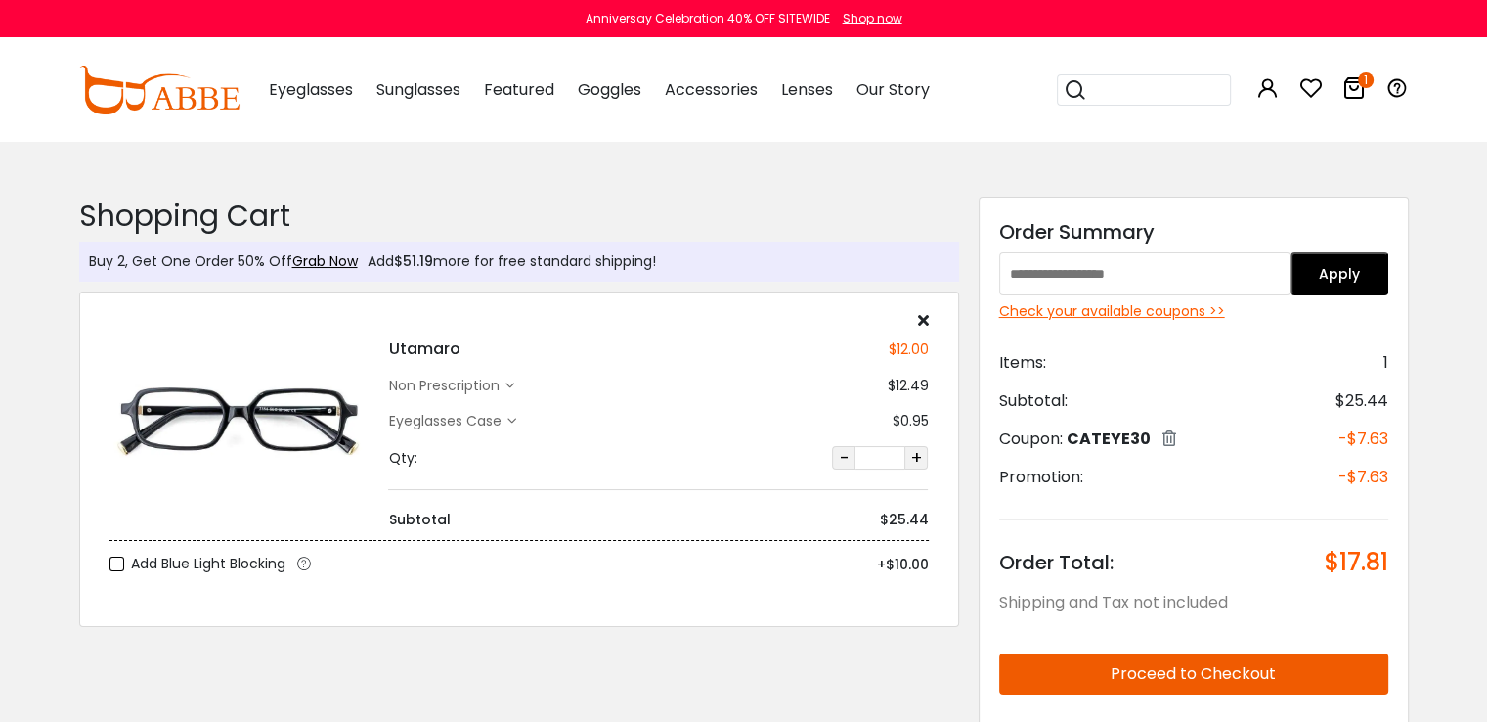
click at [180, 96] on img at bounding box center [159, 90] width 160 height 49
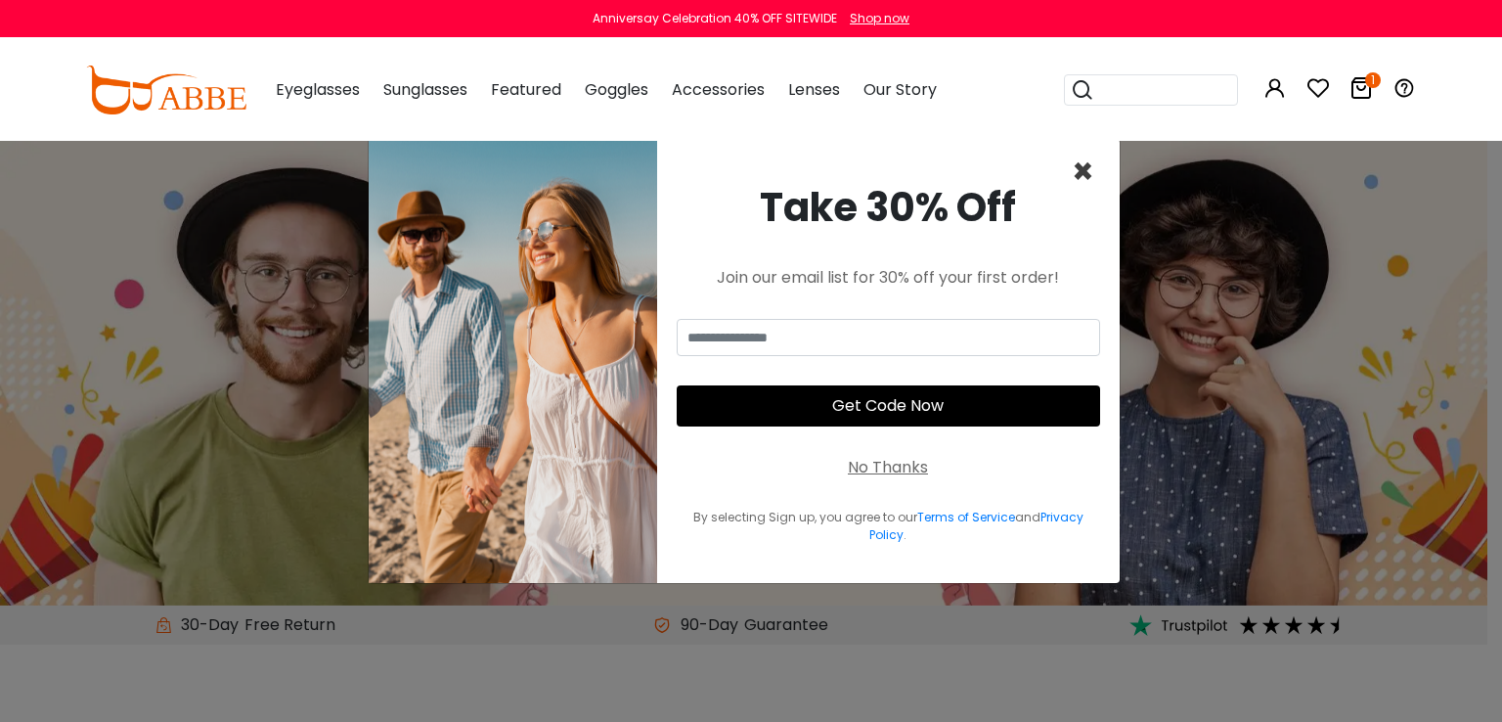
click at [1083, 173] on span "×" at bounding box center [1083, 172] width 22 height 50
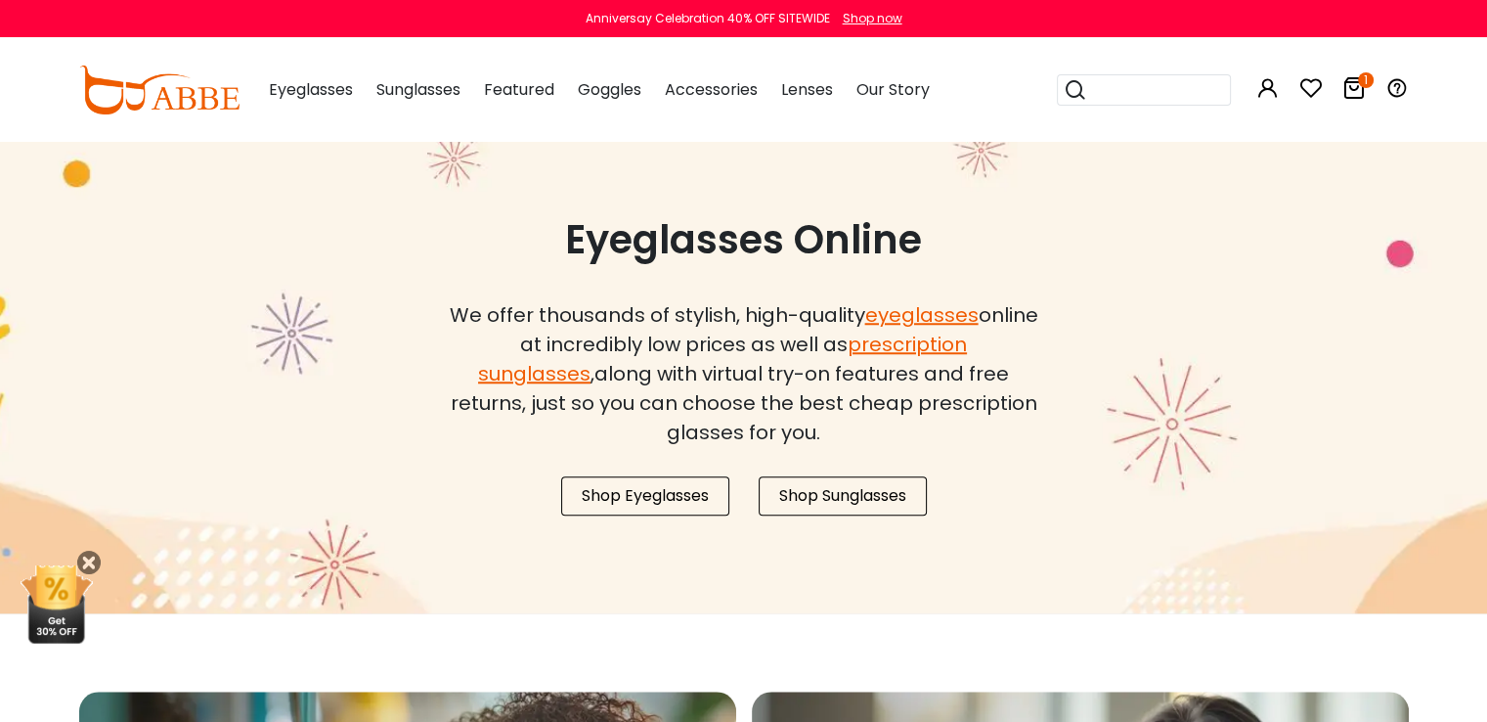
scroll to position [1662, 0]
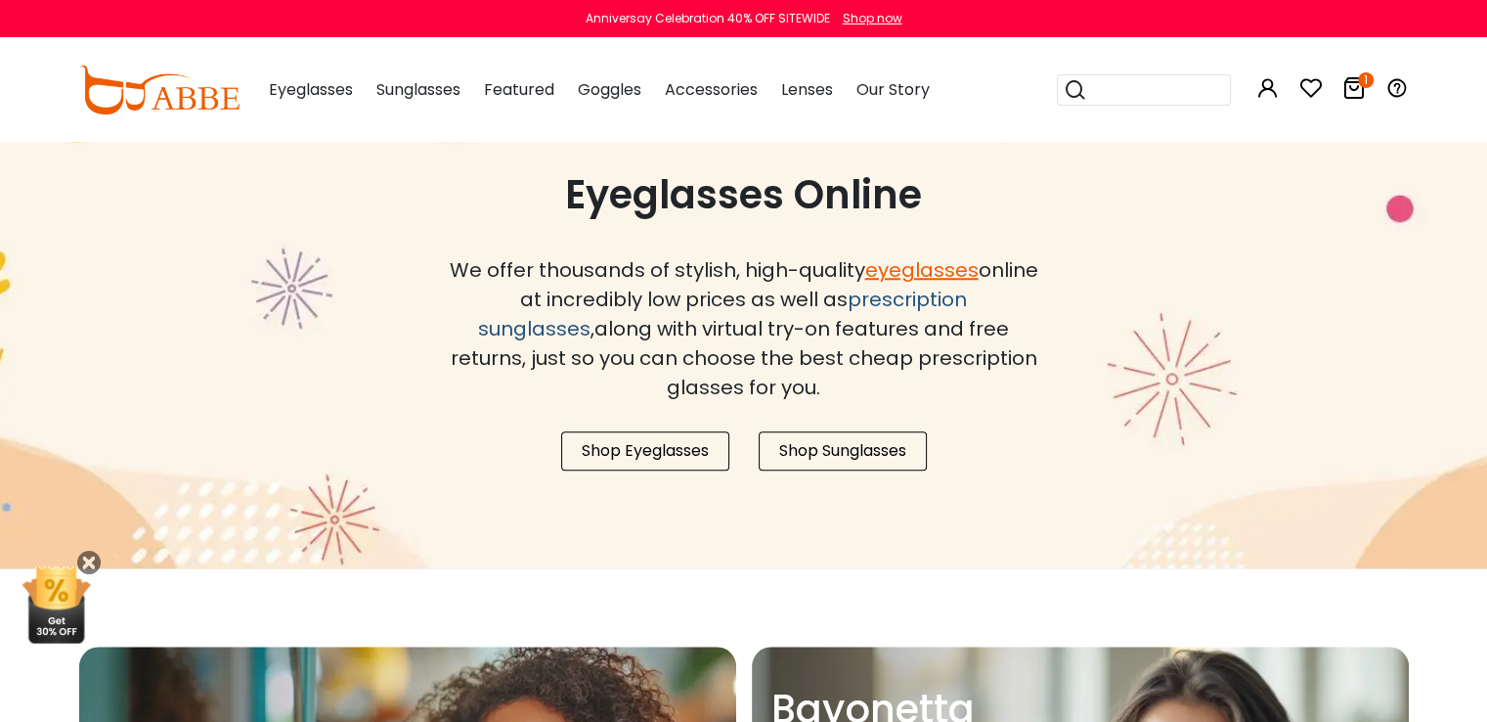
click at [850, 294] on link "prescription sunglasses" at bounding box center [722, 314] width 489 height 57
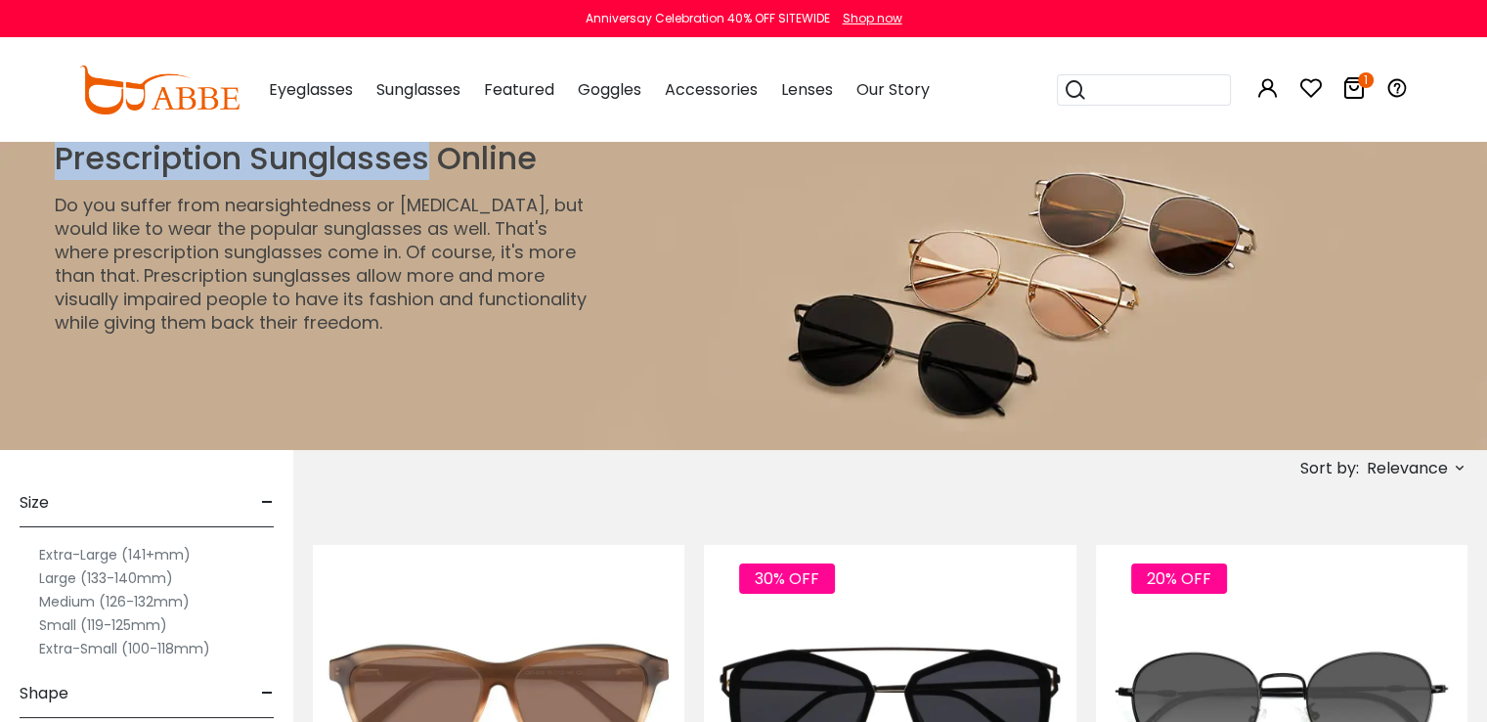
drag, startPoint x: 55, startPoint y: 167, endPoint x: 422, endPoint y: 169, distance: 367.7
click at [422, 169] on h1 "Prescription Sunglasses Online" at bounding box center [321, 158] width 532 height 37
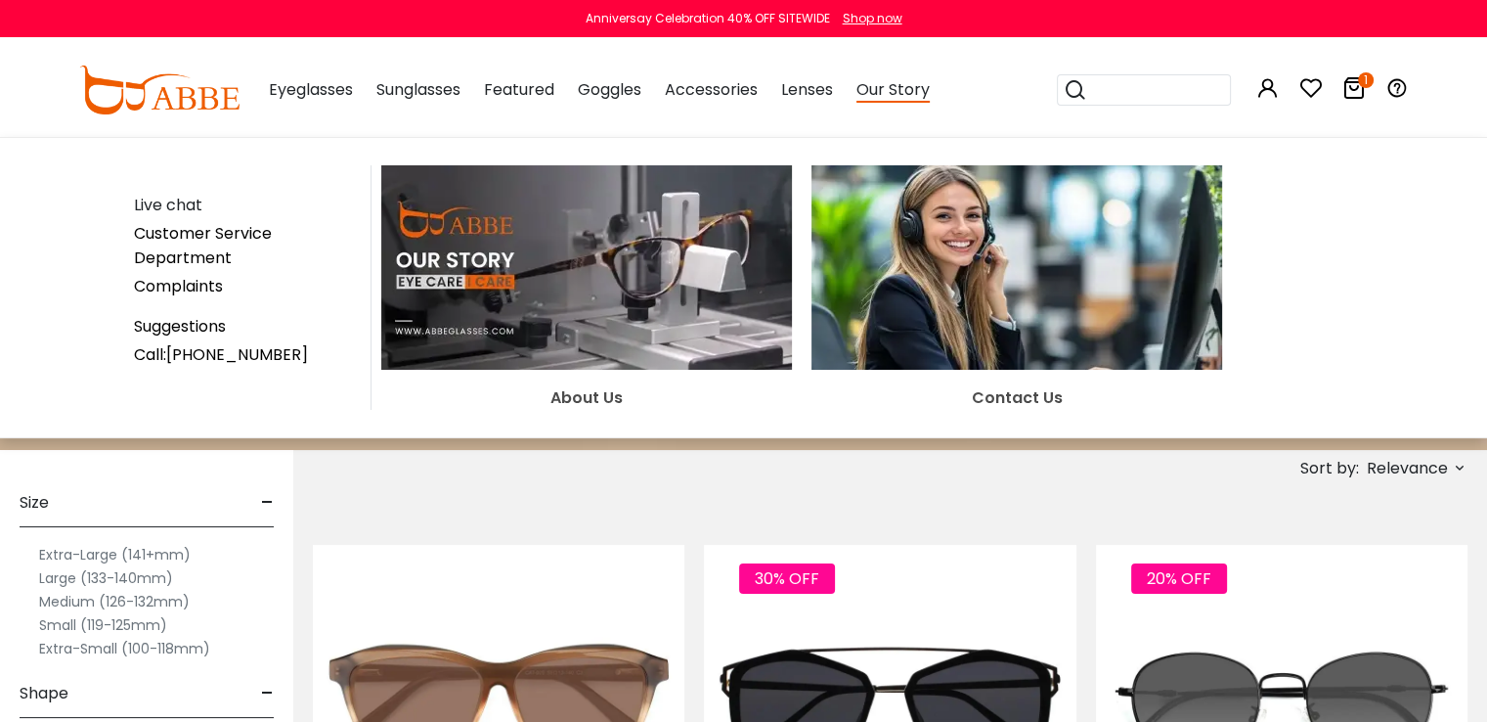
copy h1 "Prescription Sunglasses"
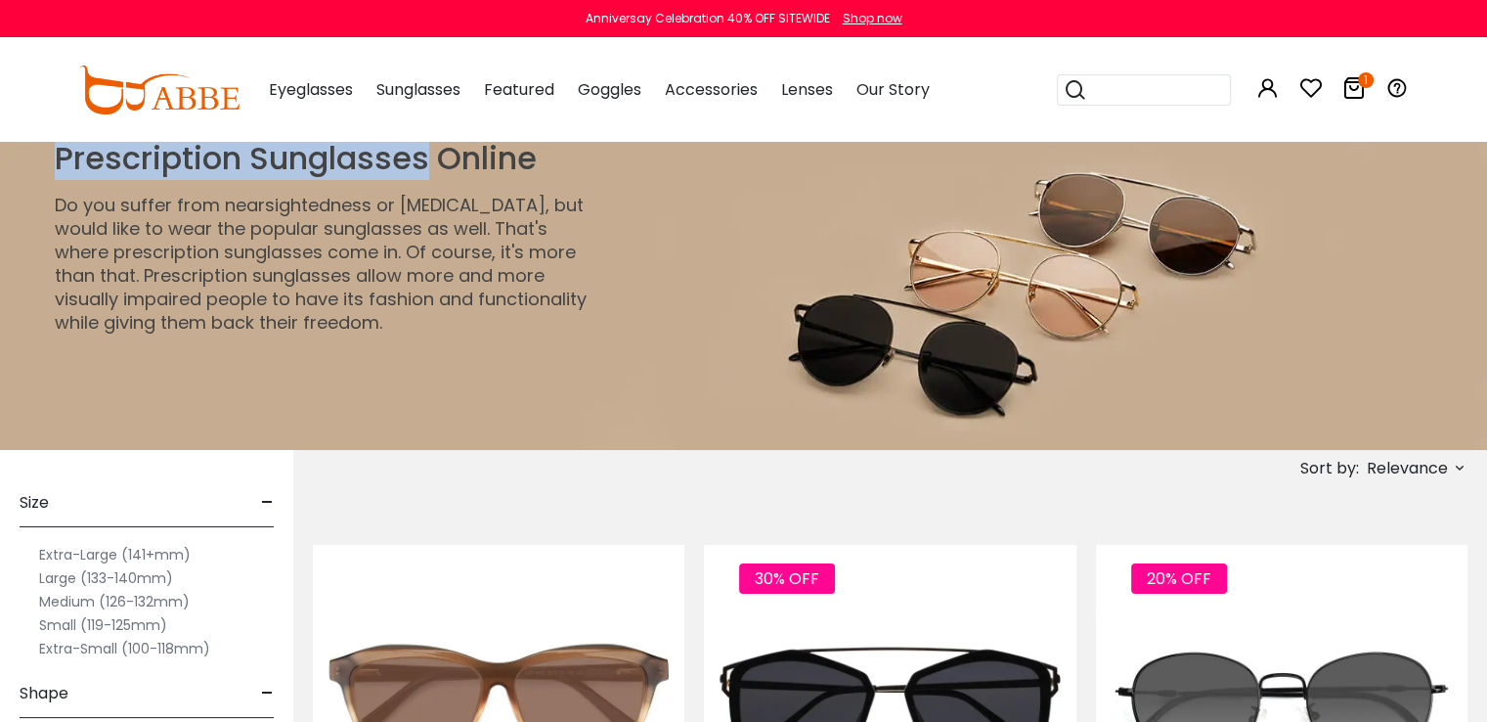
copy h1 "Prescription Sunglasses"
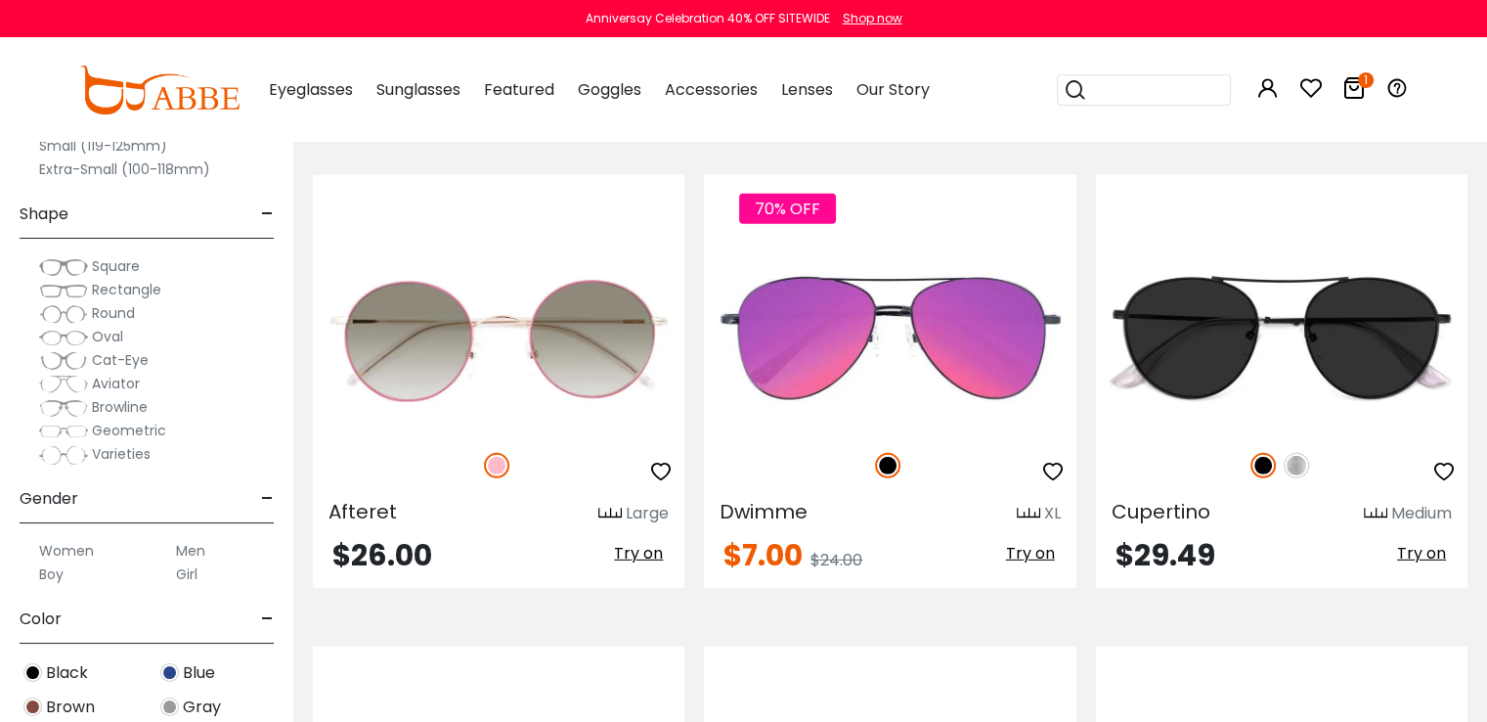
scroll to position [5769, 0]
